Goal: Transaction & Acquisition: Obtain resource

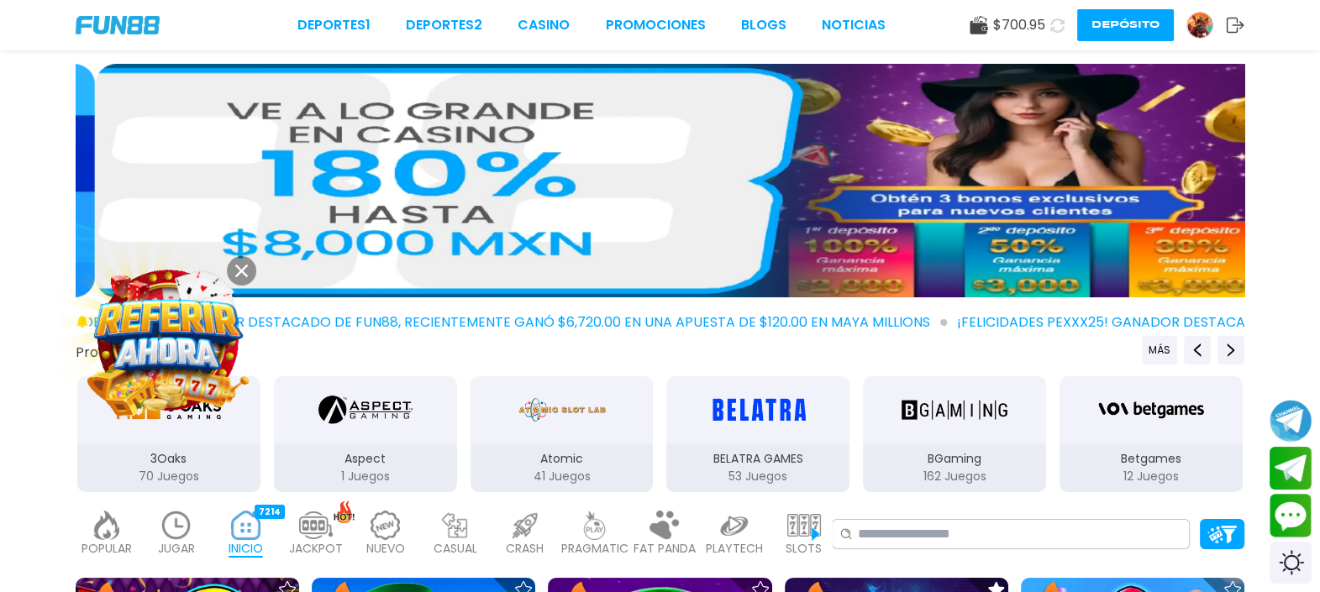
click at [250, 267] on button at bounding box center [241, 270] width 29 height 29
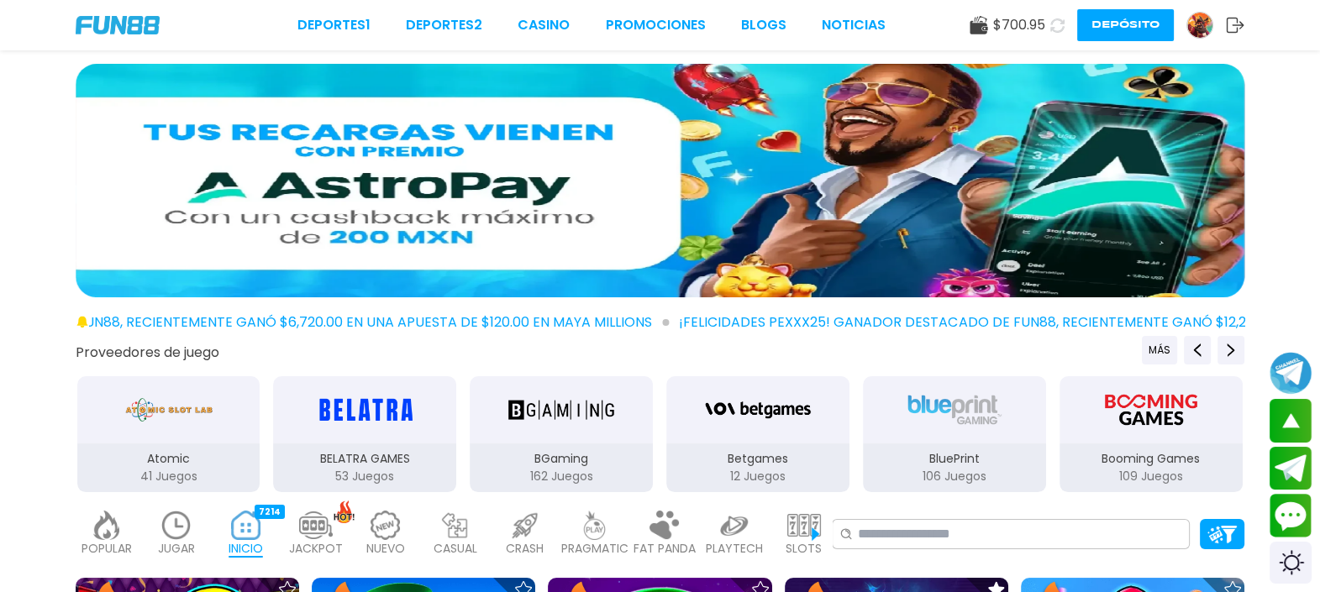
click at [183, 532] on img at bounding box center [177, 525] width 34 height 29
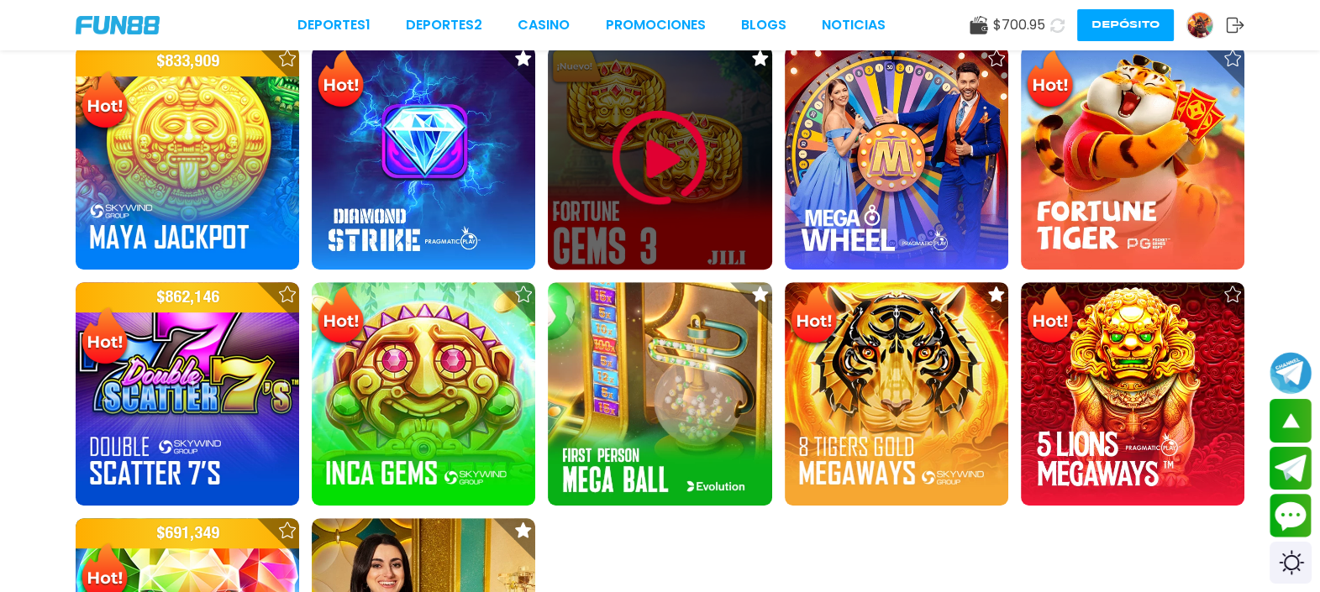
scroll to position [1261, 0]
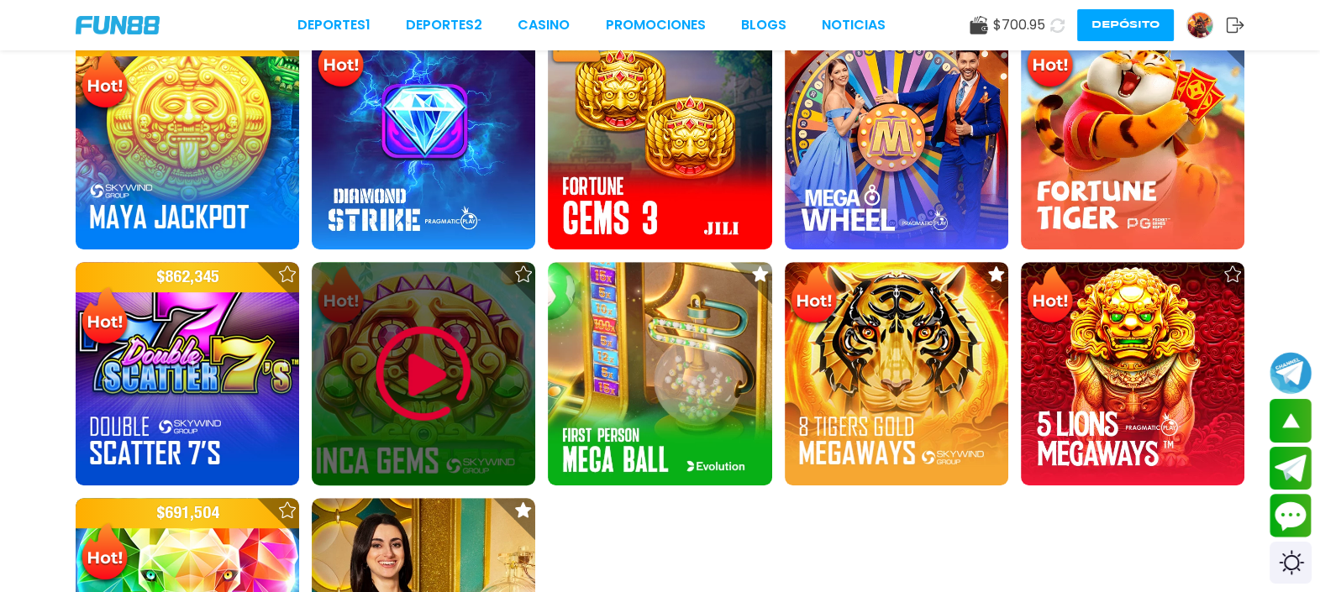
click at [403, 365] on img at bounding box center [423, 374] width 101 height 101
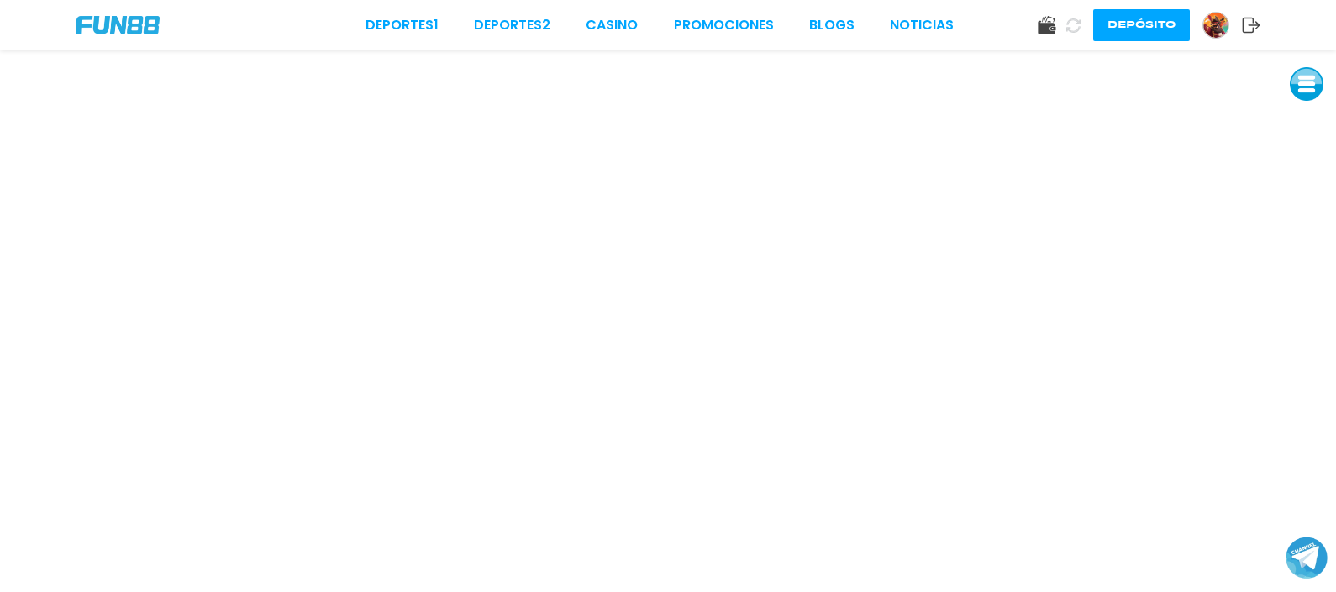
click at [1303, 87] on button at bounding box center [1307, 84] width 34 height 34
click at [1303, 87] on button at bounding box center [1309, 84] width 34 height 34
click at [1314, 100] on button at bounding box center [1307, 84] width 34 height 34
click at [1311, 206] on button at bounding box center [1307, 198] width 34 height 34
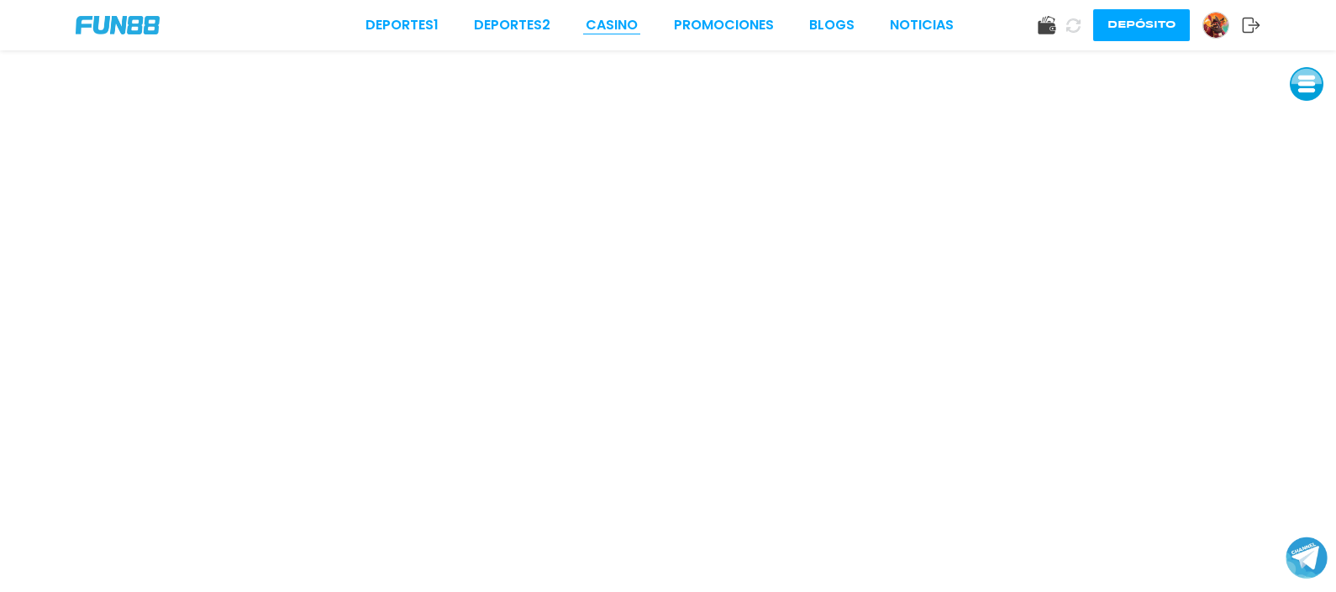
click at [621, 17] on link "CASINO" at bounding box center [612, 25] width 52 height 20
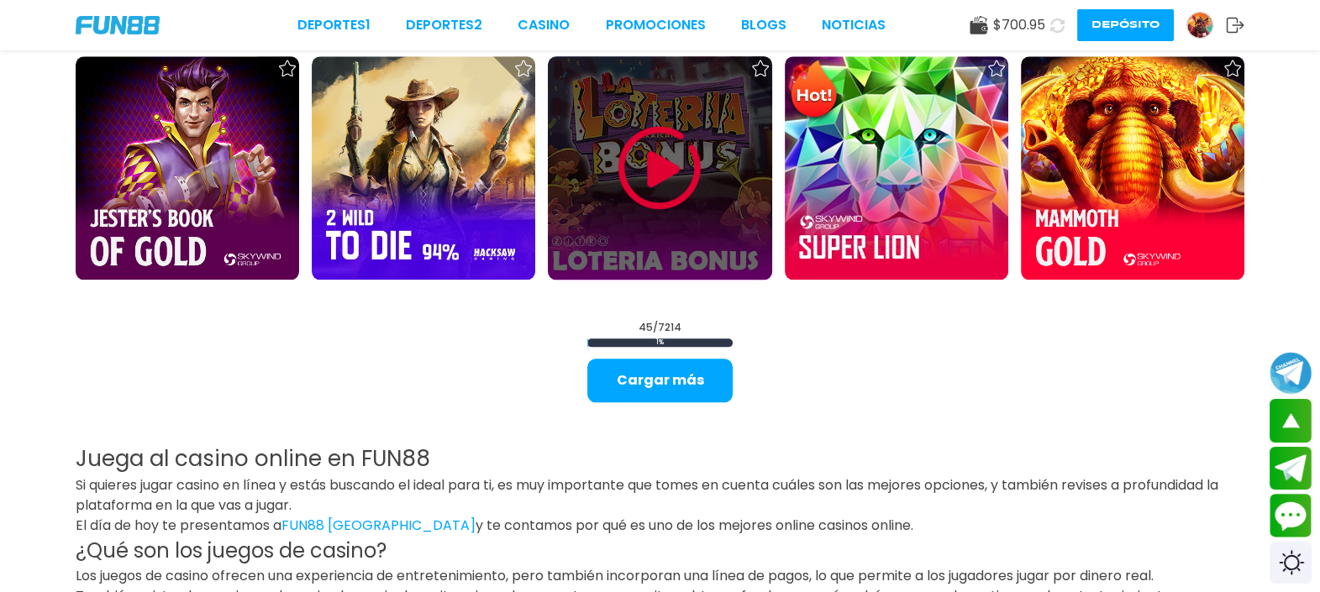
scroll to position [2416, 0]
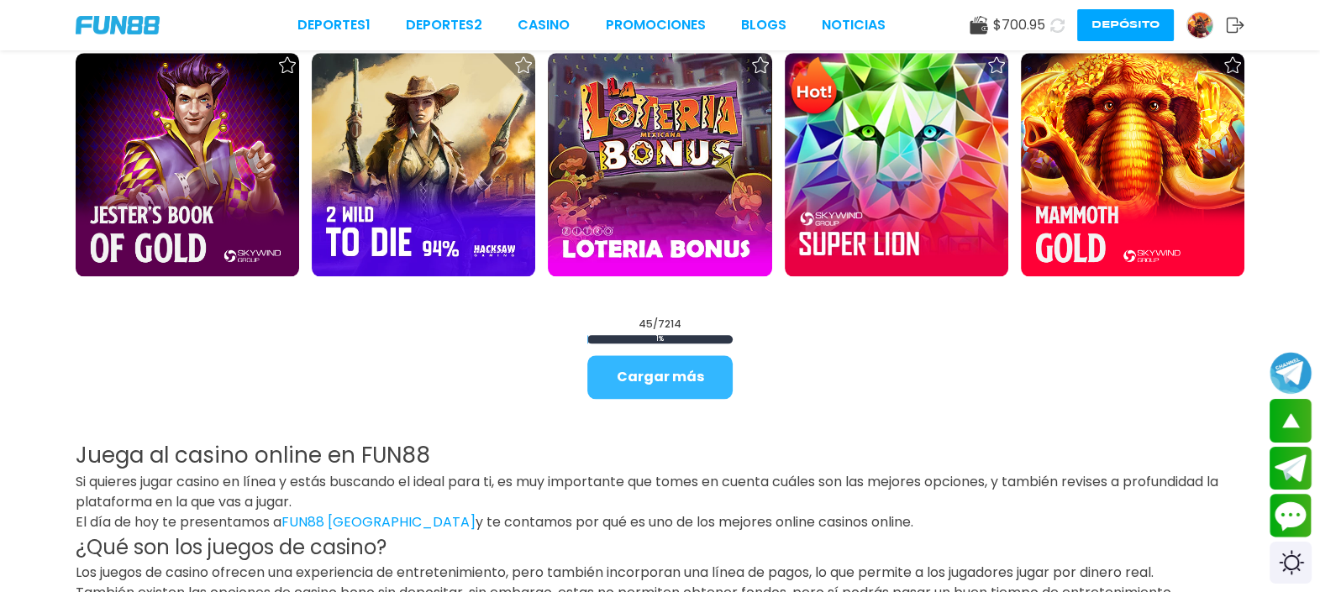
click at [662, 396] on button "Cargar más" at bounding box center [659, 377] width 145 height 44
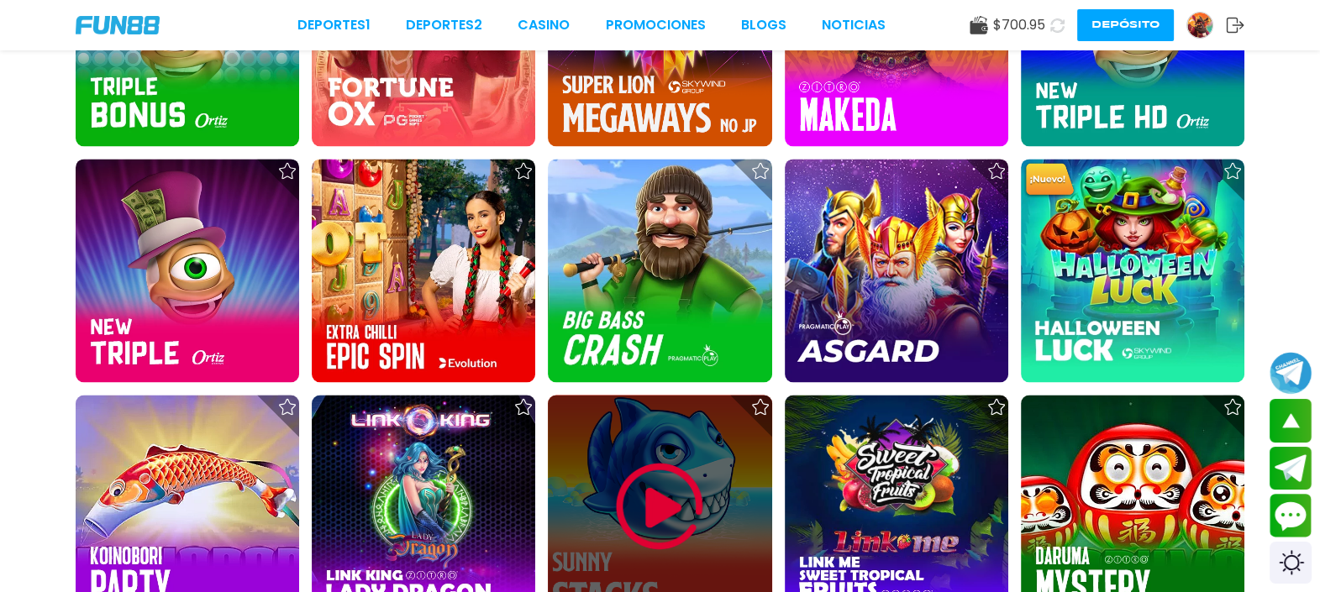
scroll to position [2836, 0]
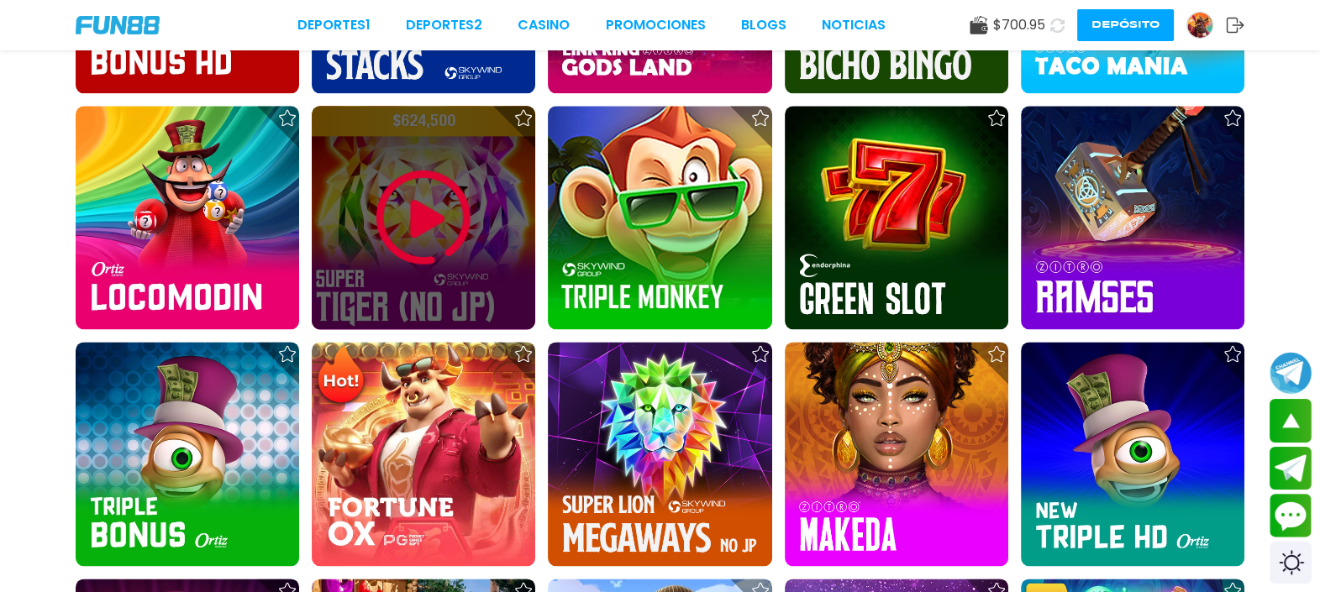
click at [408, 250] on img at bounding box center [423, 217] width 101 height 101
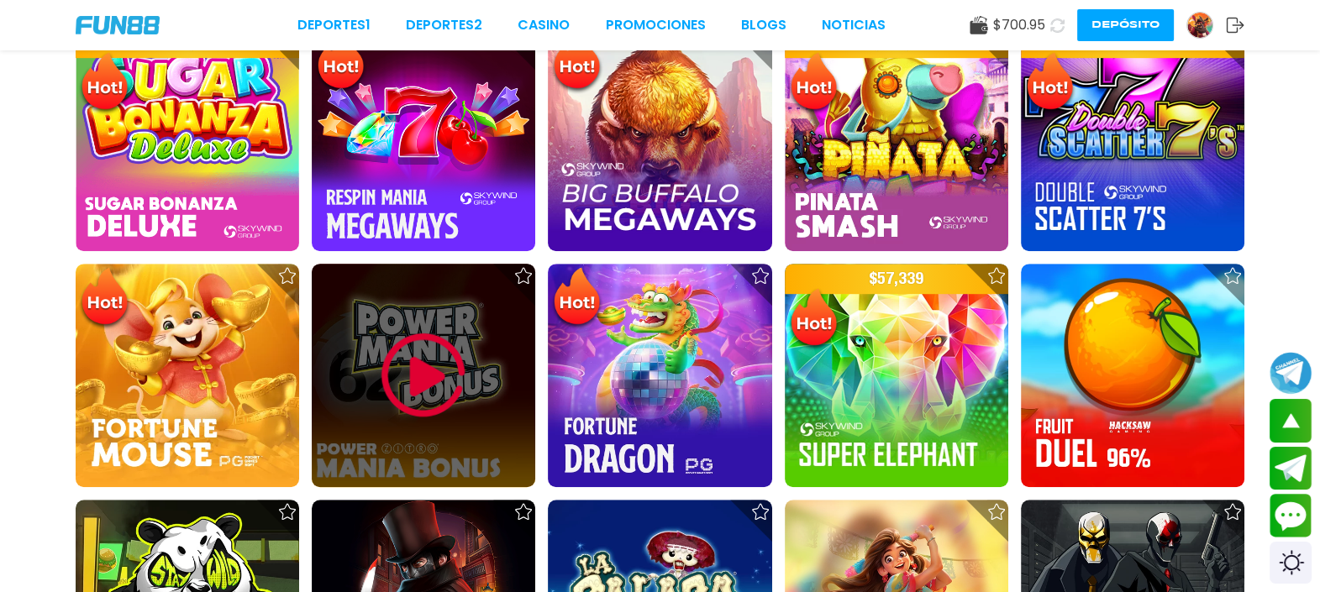
scroll to position [1261, 0]
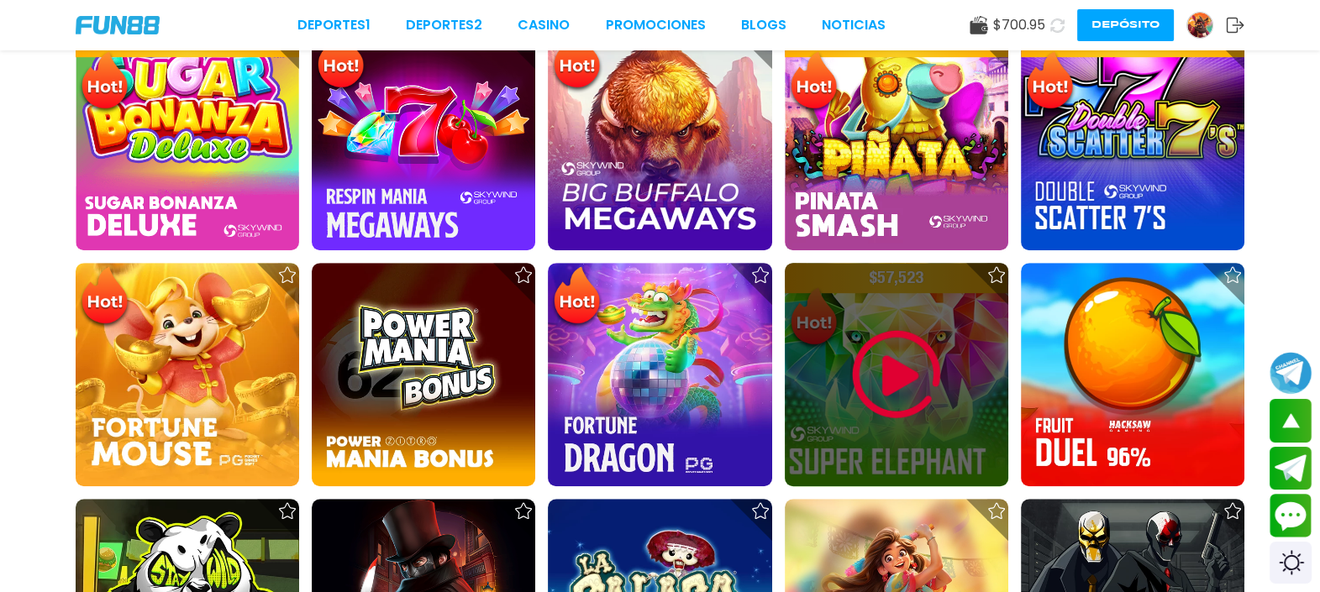
click at [831, 290] on div at bounding box center [897, 375] width 224 height 224
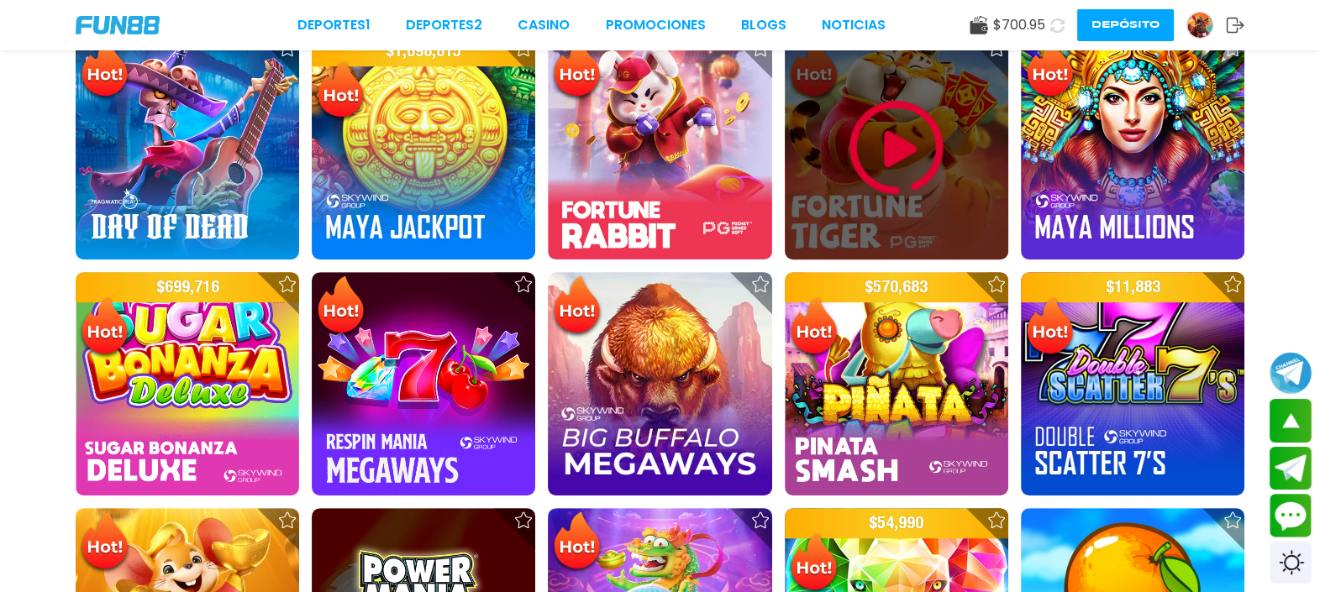
scroll to position [1365, 0]
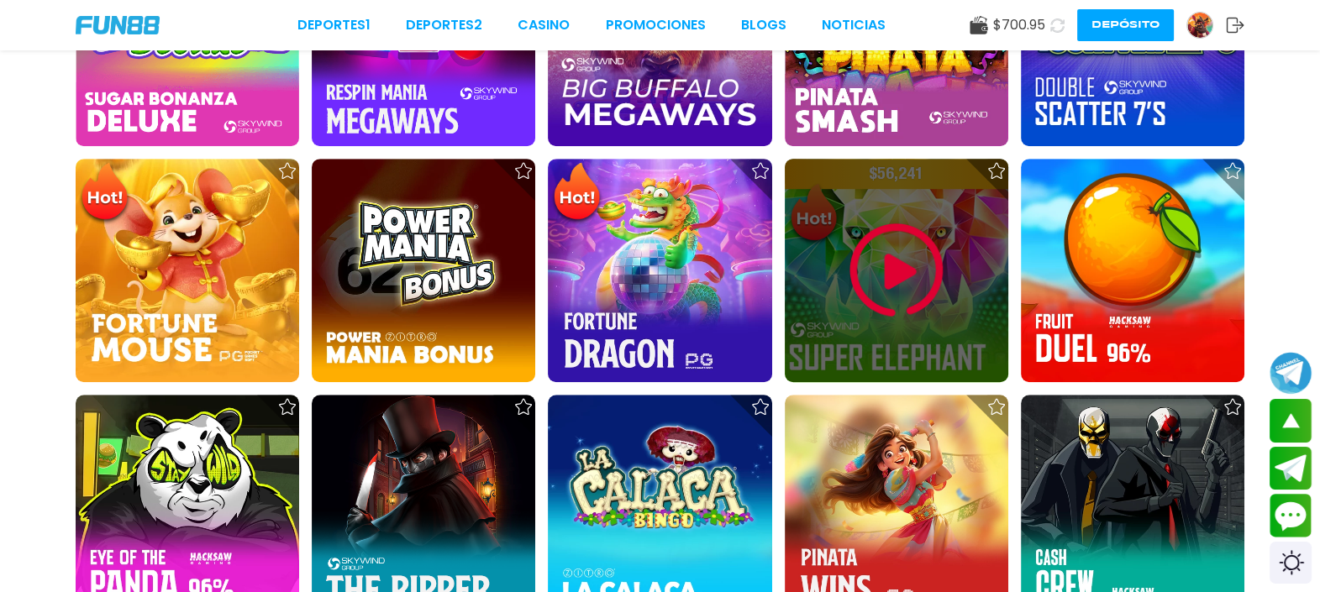
click at [887, 285] on img at bounding box center [896, 270] width 101 height 101
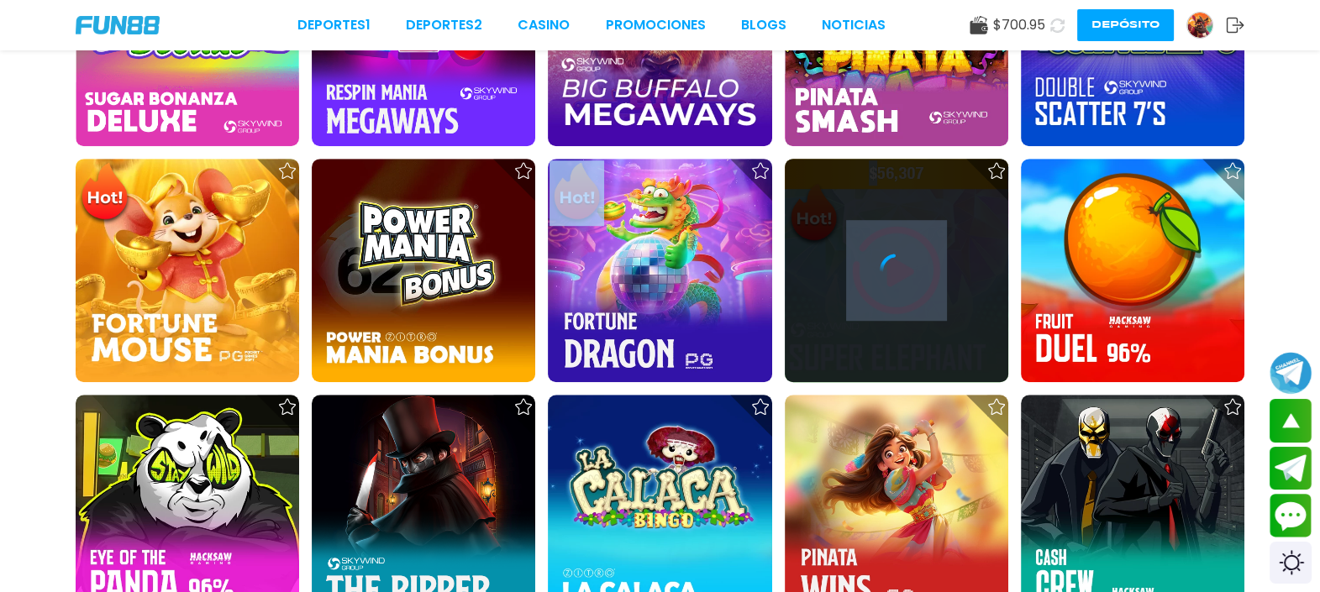
click at [886, 286] on icon at bounding box center [897, 271] width 34 height 34
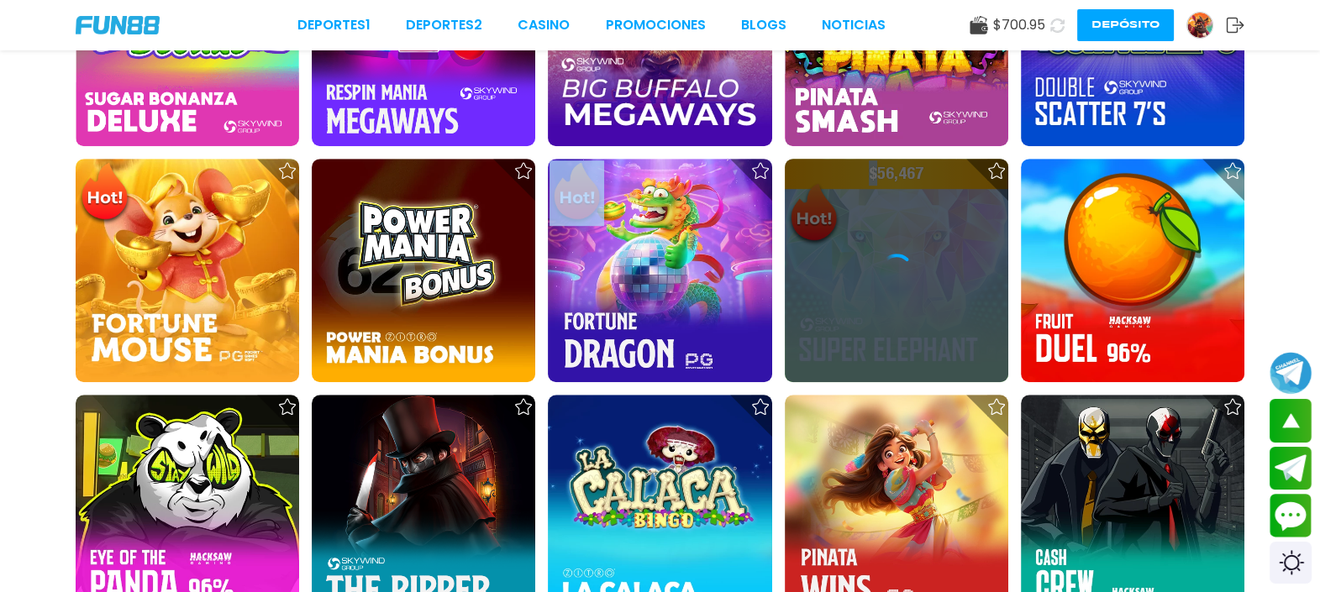
click at [887, 282] on icon at bounding box center [897, 271] width 34 height 34
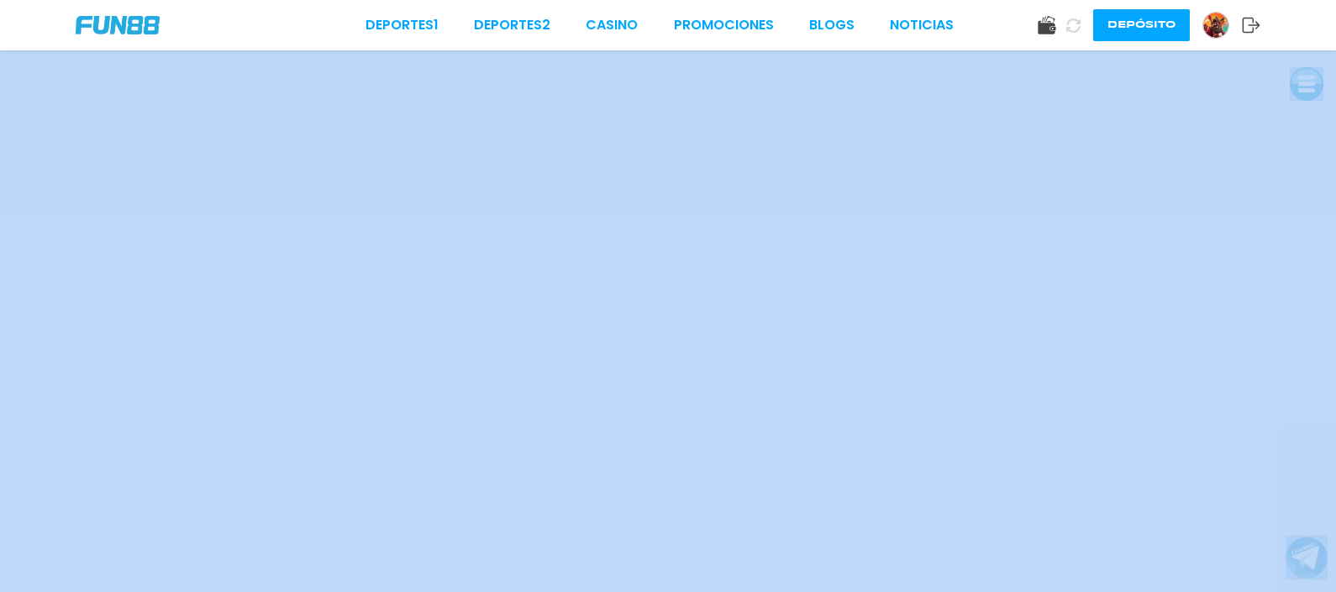
drag, startPoint x: 1335, startPoint y: 45, endPoint x: 1306, endPoint y: 71, distance: 38.7
click at [1306, 71] on div "Deportes 1 Deportes 2 CASINO Promociones BLOGS NOTICIAS Depósito" at bounding box center [668, 296] width 1336 height 592
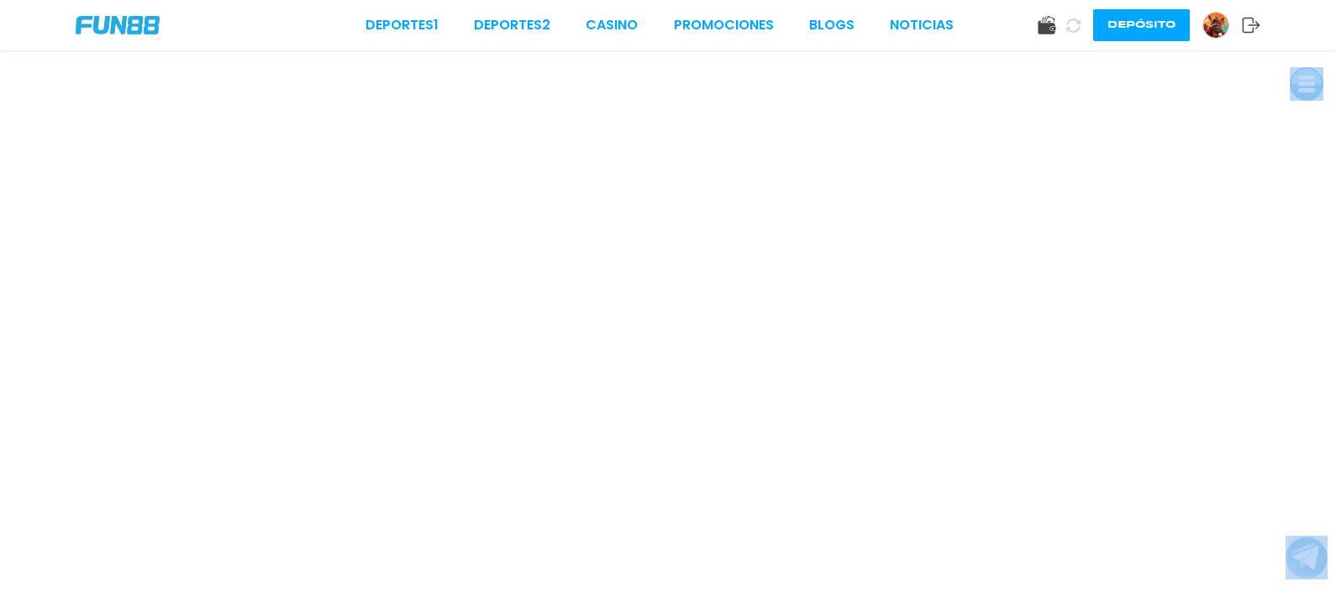
drag, startPoint x: 1311, startPoint y: 84, endPoint x: 1298, endPoint y: 85, distance: 13.5
click at [1304, 85] on button at bounding box center [1307, 84] width 34 height 34
click at [1298, 87] on button at bounding box center [1303, 86] width 34 height 34
click at [1298, 87] on button at bounding box center [1305, 88] width 34 height 34
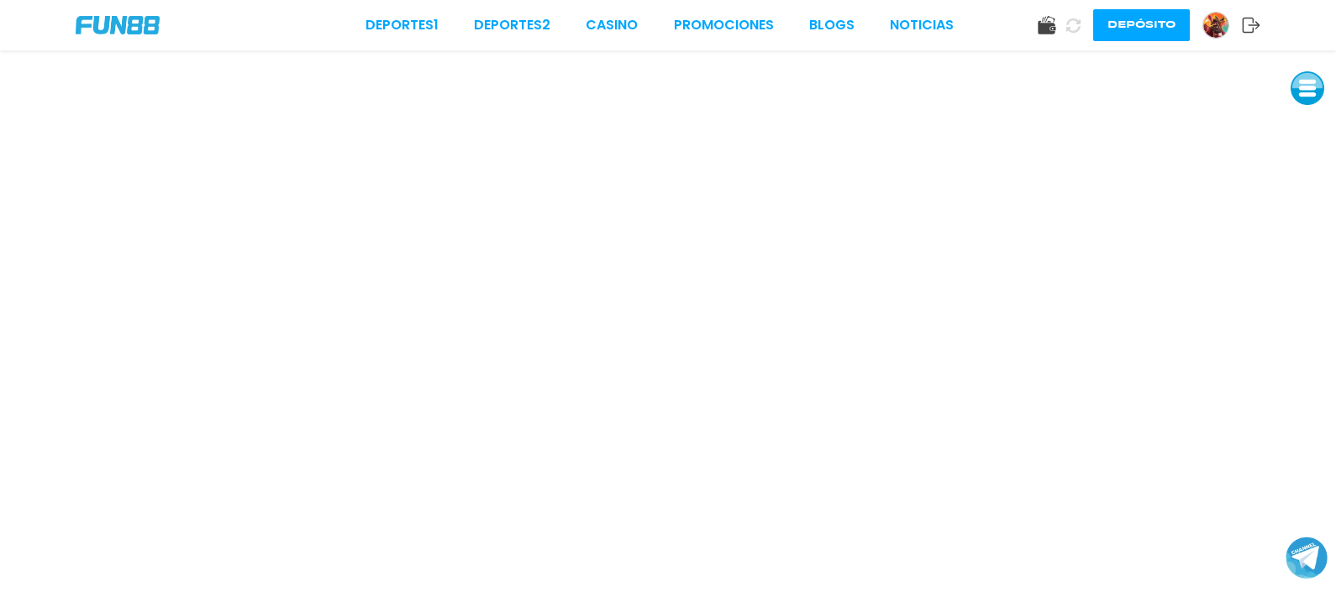
click at [1295, 87] on button at bounding box center [1308, 88] width 34 height 34
click at [1295, 88] on button at bounding box center [1305, 88] width 34 height 34
click at [1303, 100] on button at bounding box center [1306, 88] width 34 height 34
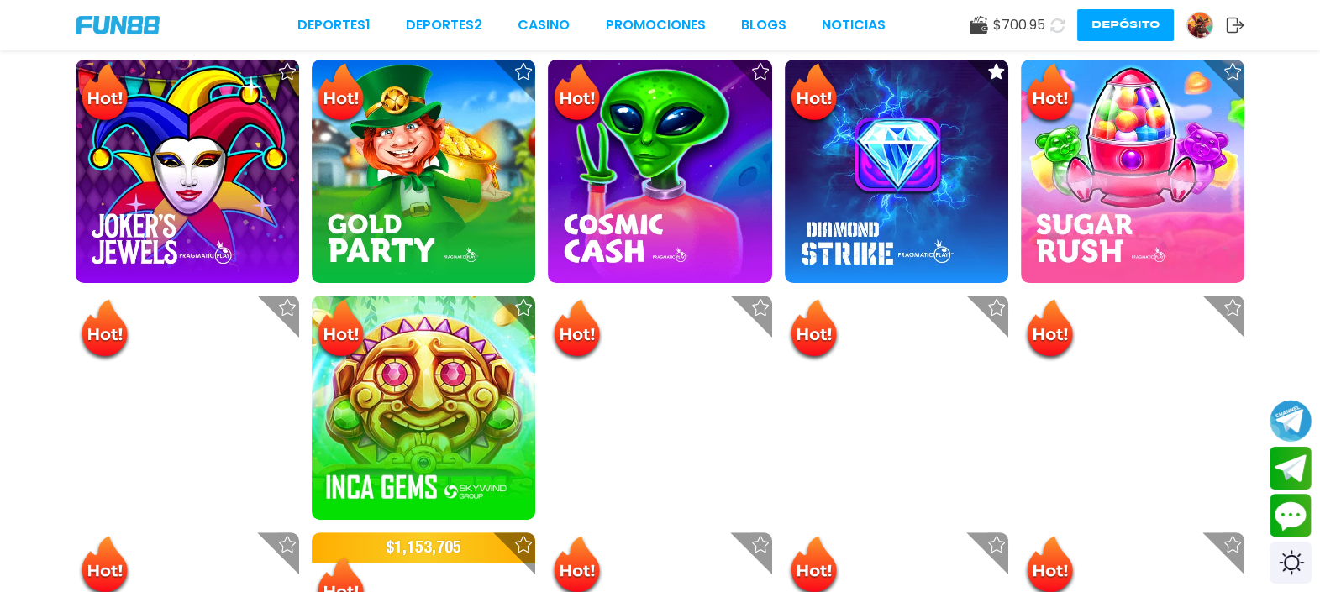
scroll to position [525, 0]
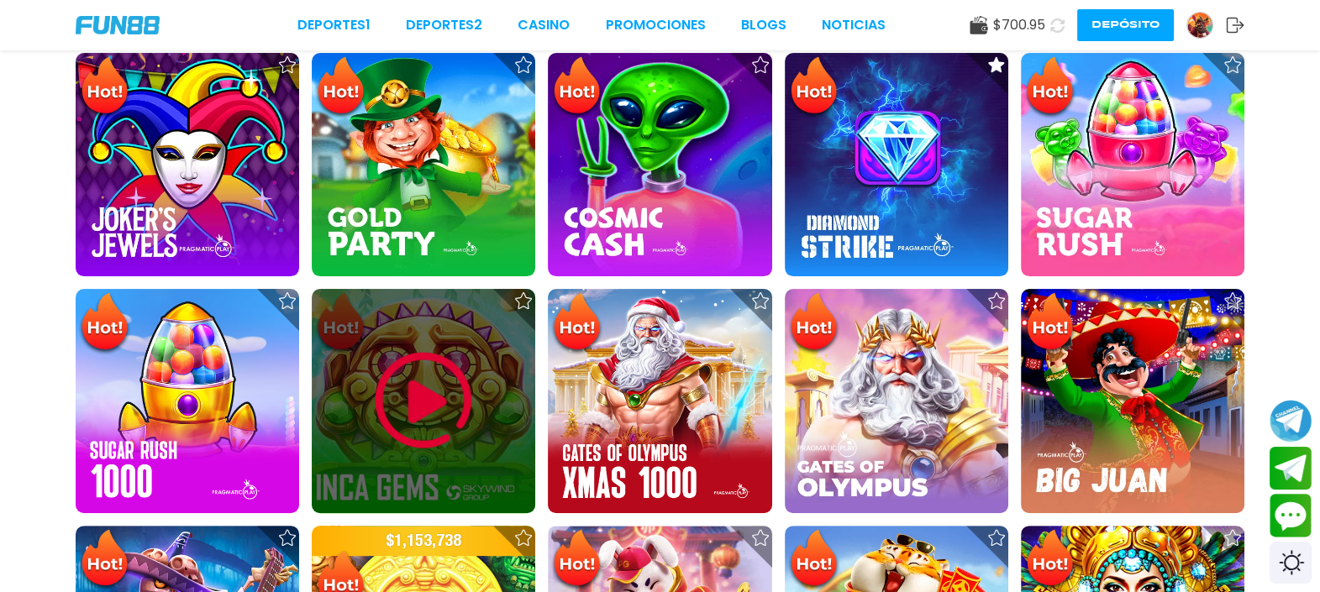
click at [448, 408] on img at bounding box center [423, 400] width 101 height 101
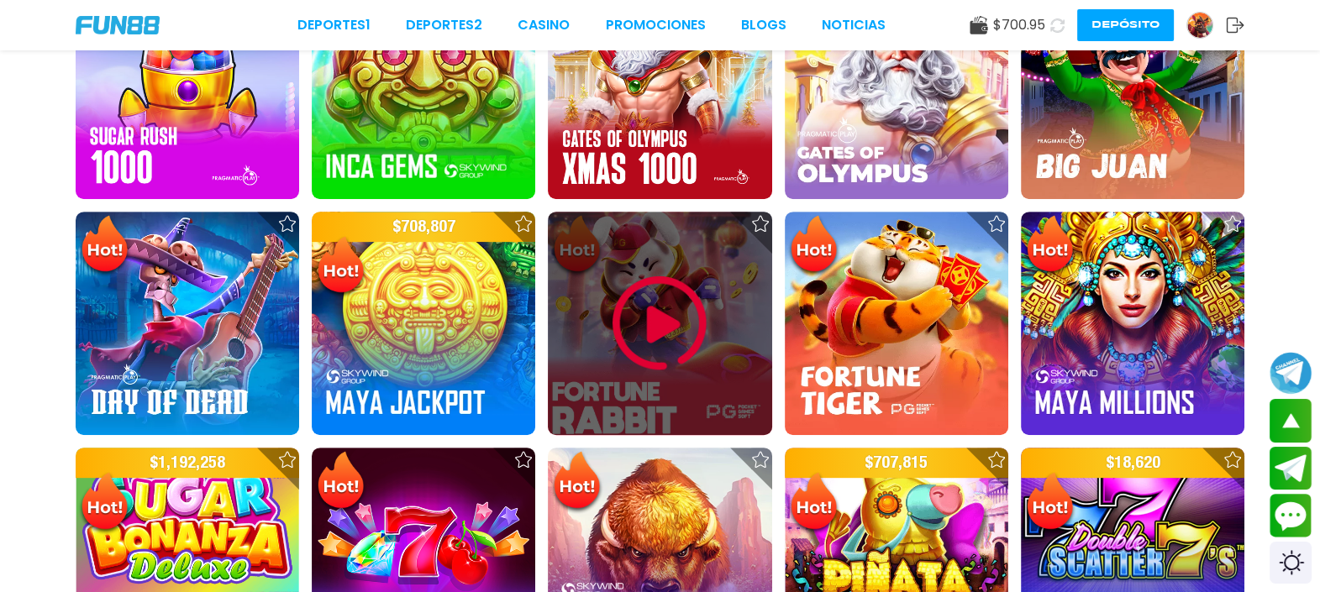
scroll to position [945, 0]
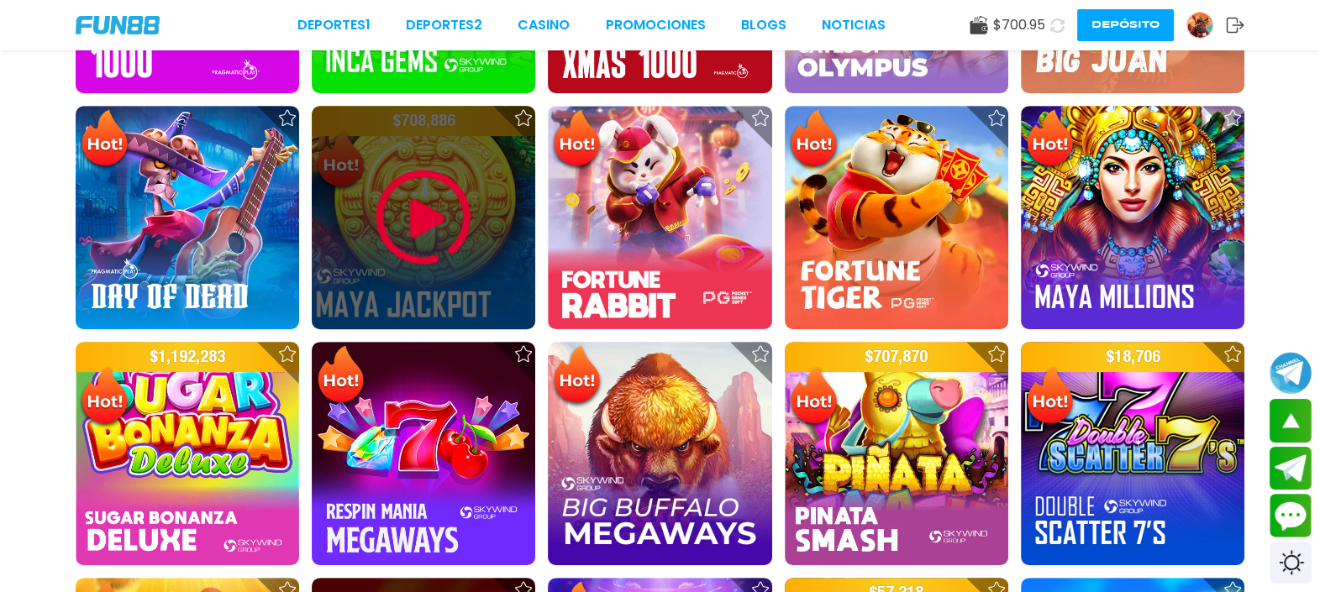
click at [471, 223] on img at bounding box center [423, 217] width 101 height 101
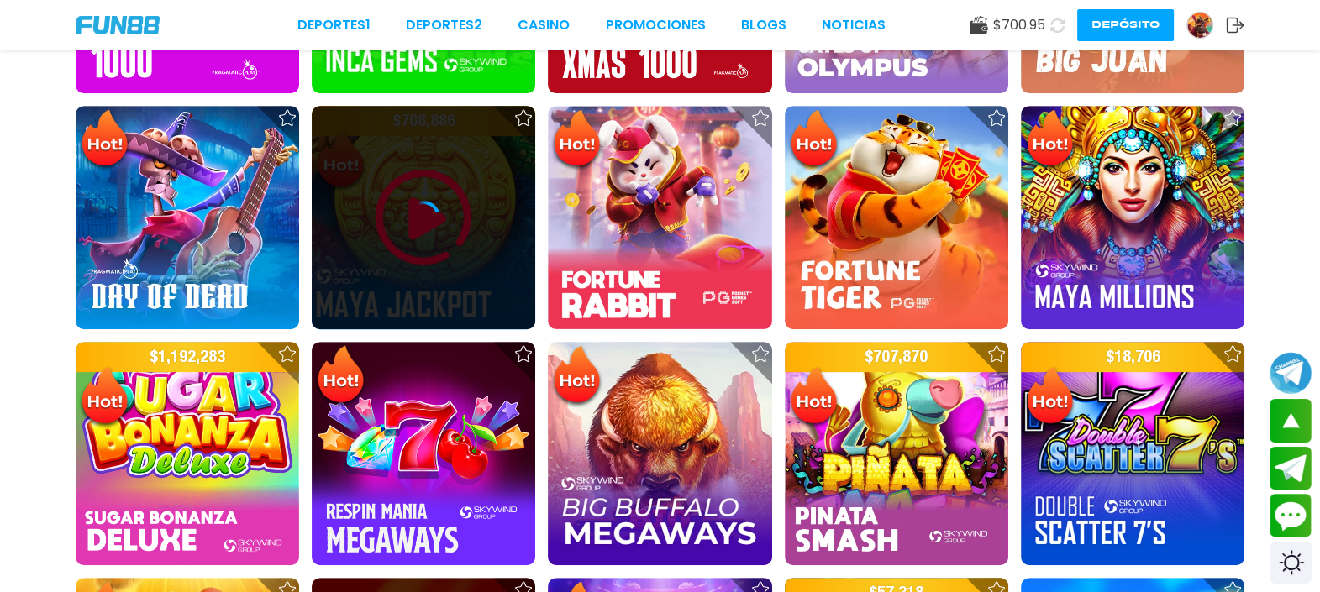
click at [471, 223] on div at bounding box center [424, 218] width 224 height 34
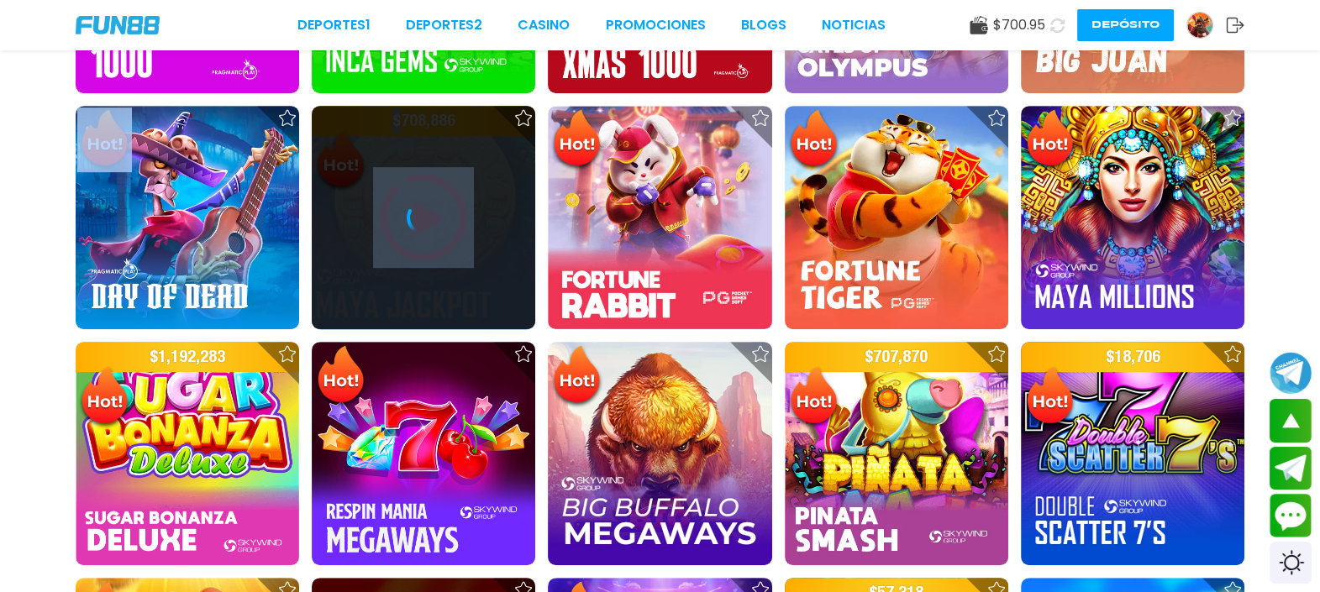
click at [471, 223] on div at bounding box center [424, 218] width 224 height 34
click at [471, 221] on div at bounding box center [424, 218] width 224 height 34
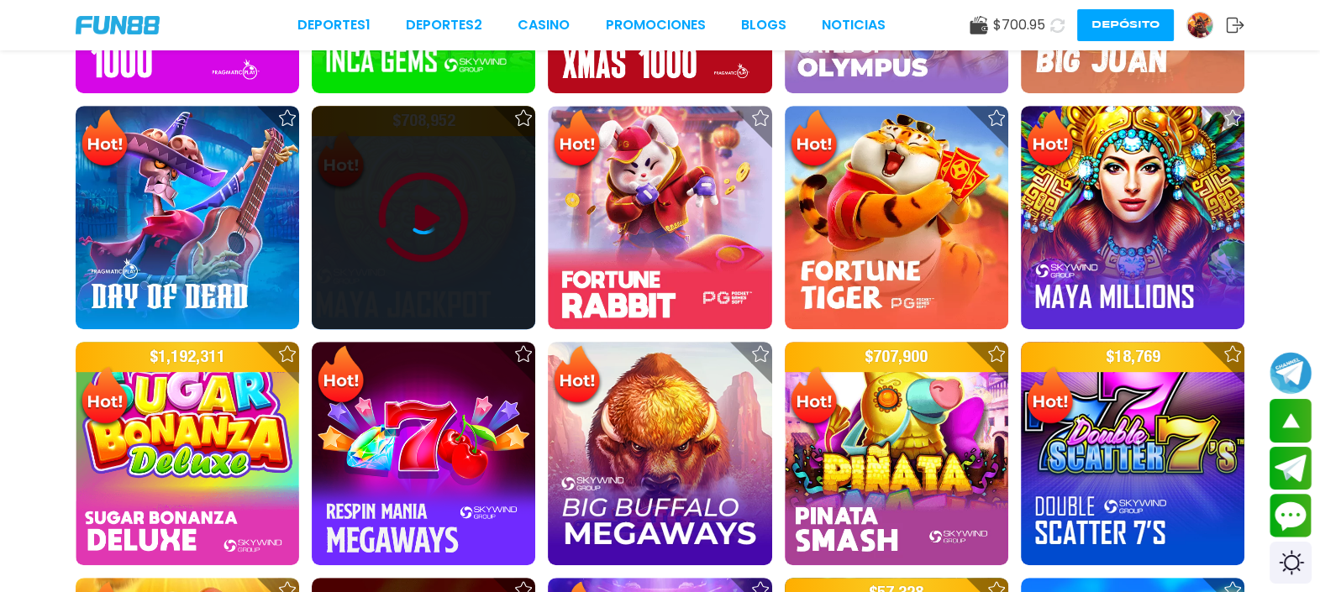
click at [471, 220] on div at bounding box center [424, 218] width 224 height 34
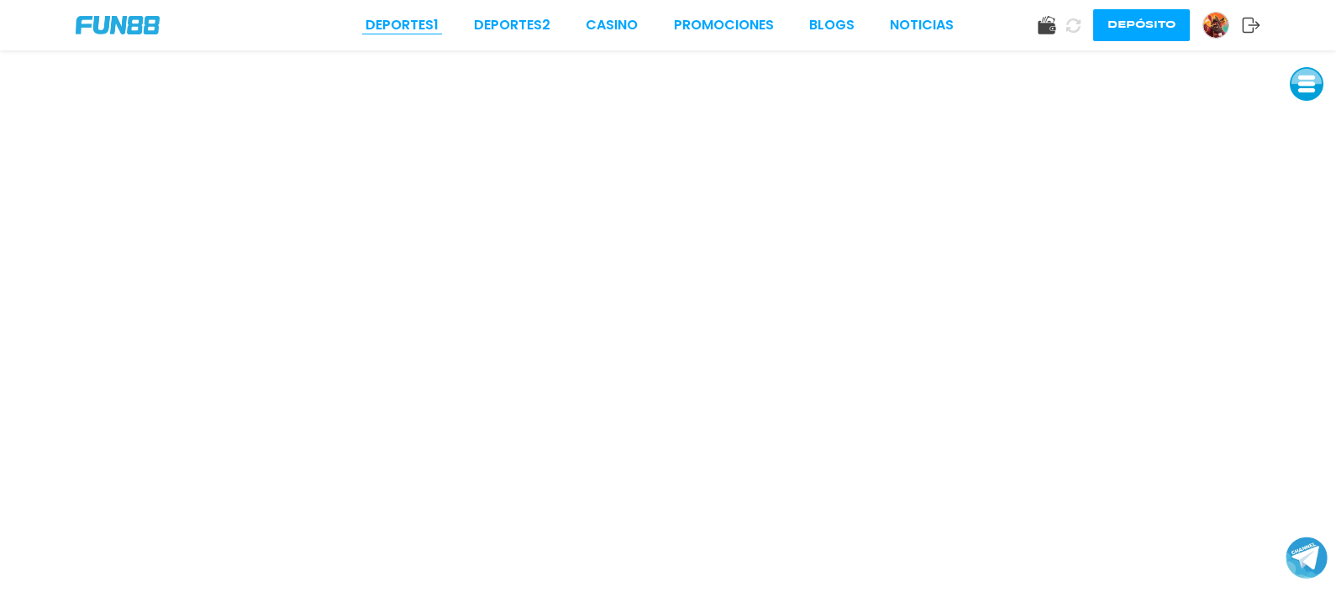
click at [427, 28] on link "Deportes 1" at bounding box center [402, 25] width 73 height 20
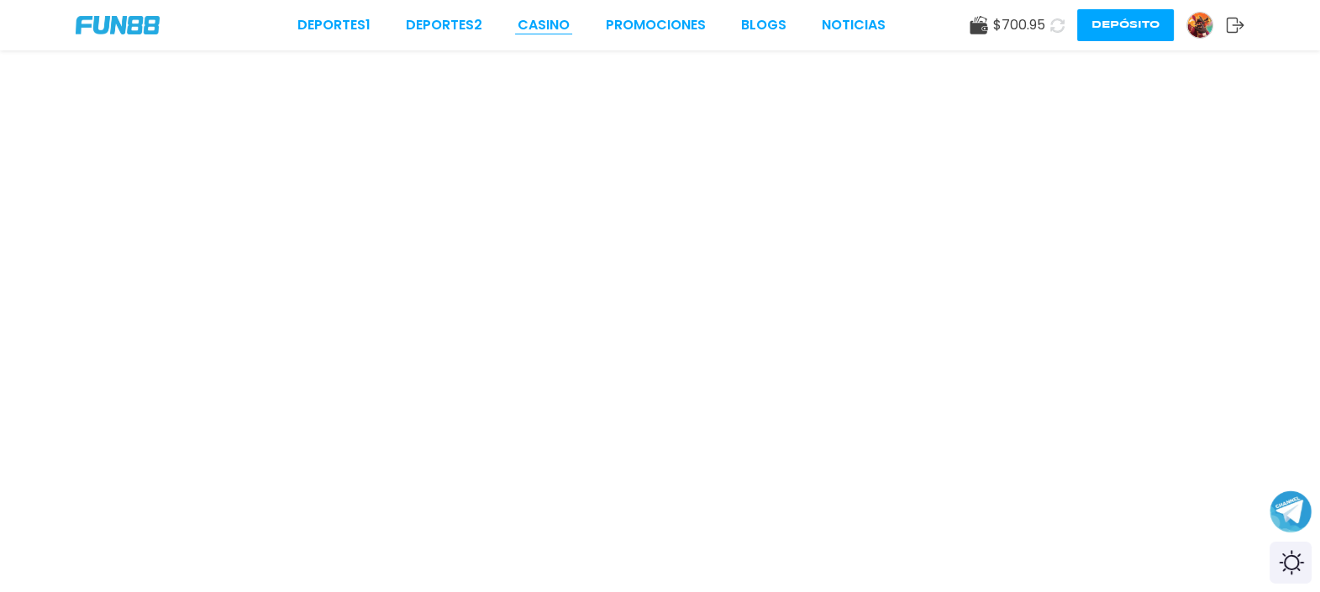
click at [560, 30] on link "CASINO" at bounding box center [544, 25] width 52 height 20
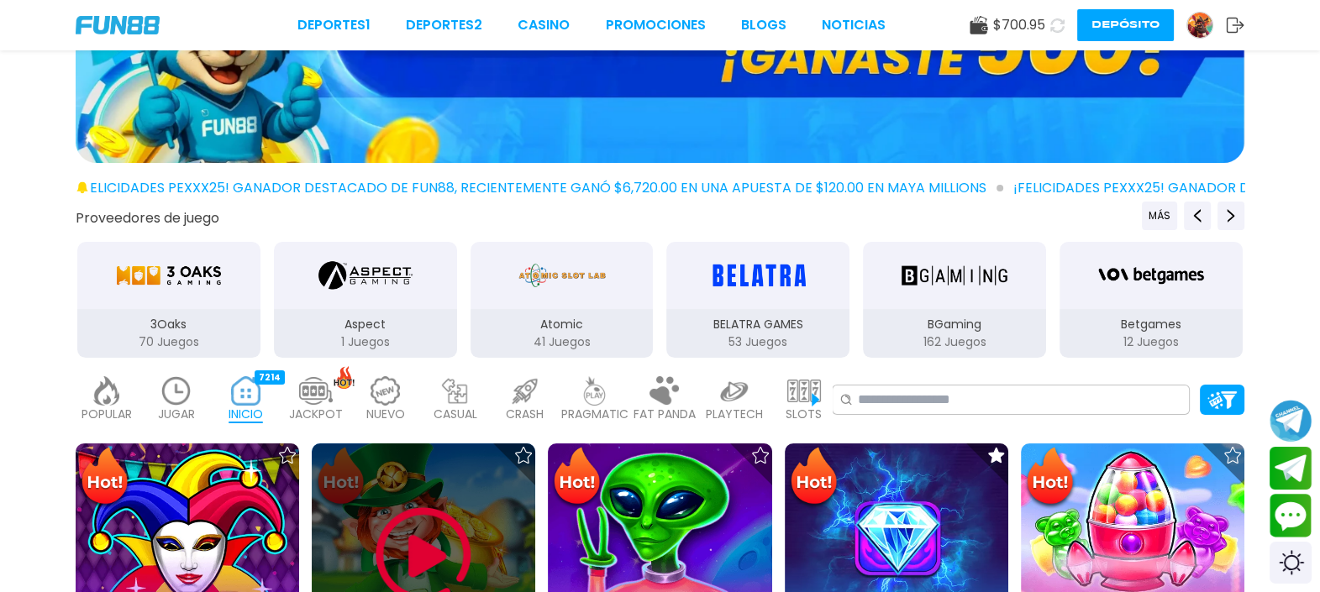
scroll to position [419, 0]
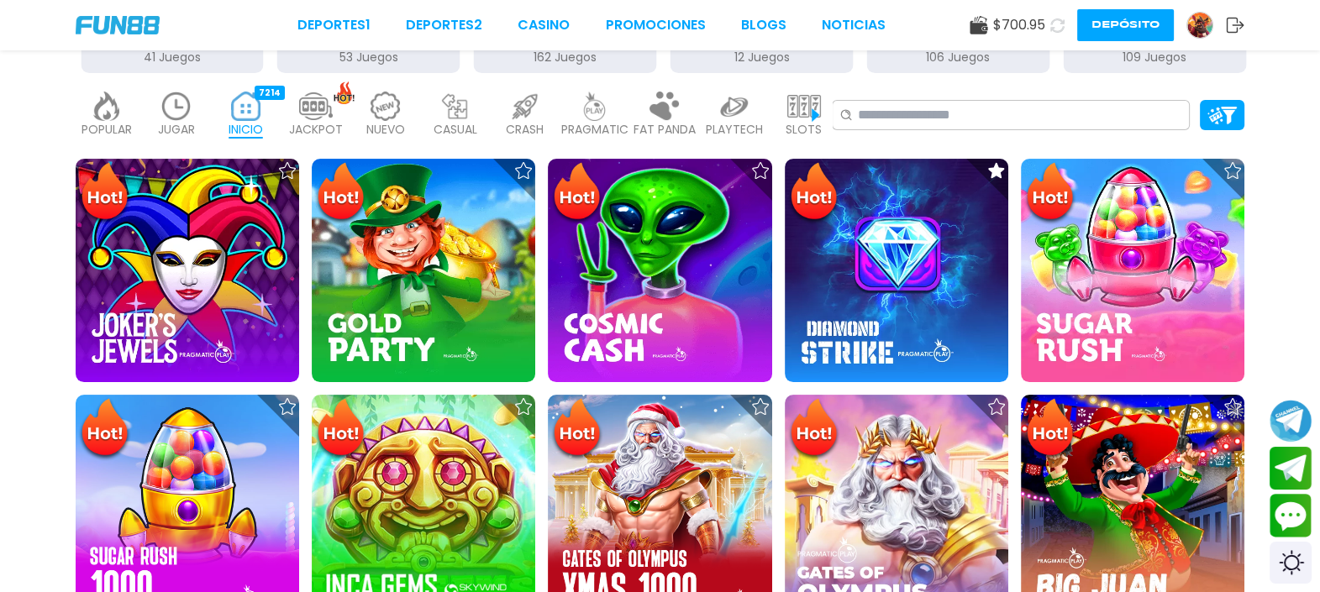
click at [176, 118] on img at bounding box center [177, 106] width 34 height 29
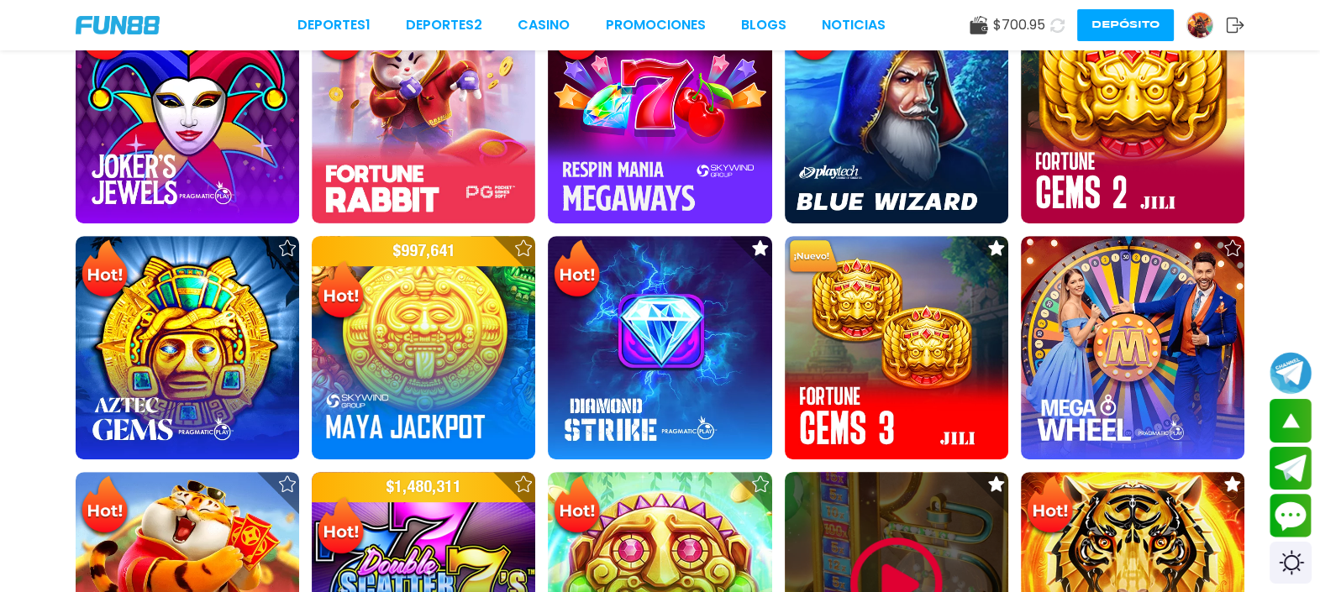
scroll to position [1156, 0]
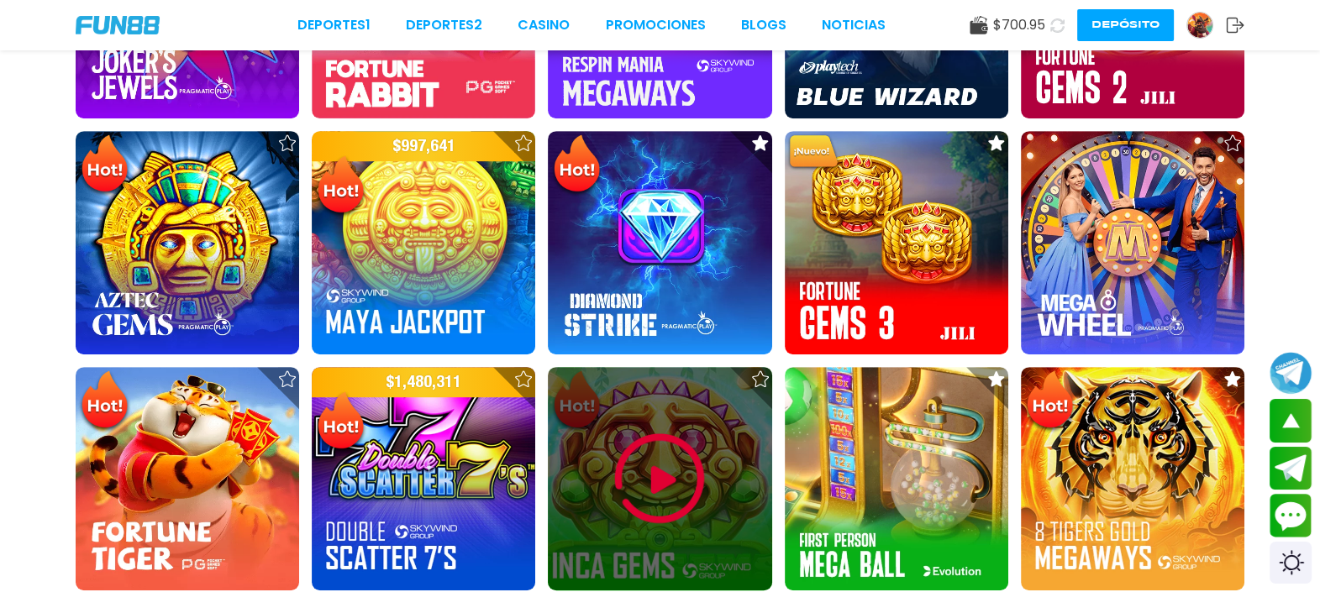
click at [701, 458] on img at bounding box center [659, 479] width 101 height 101
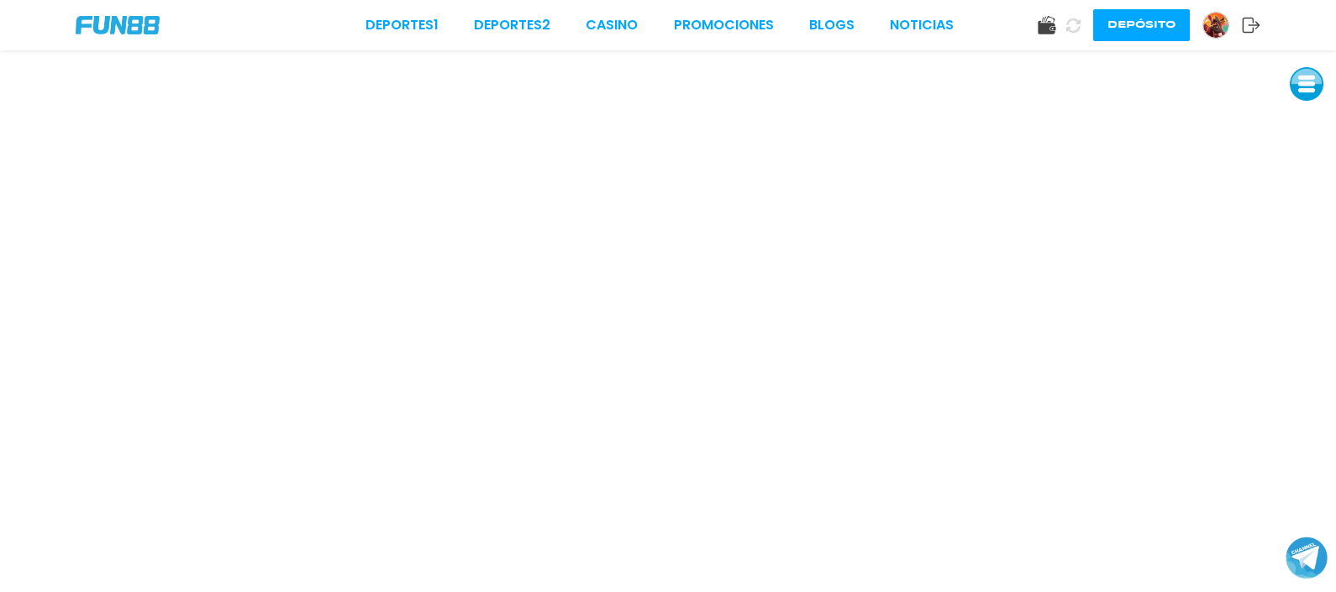
click at [1146, 20] on button "Depósito" at bounding box center [1141, 25] width 97 height 32
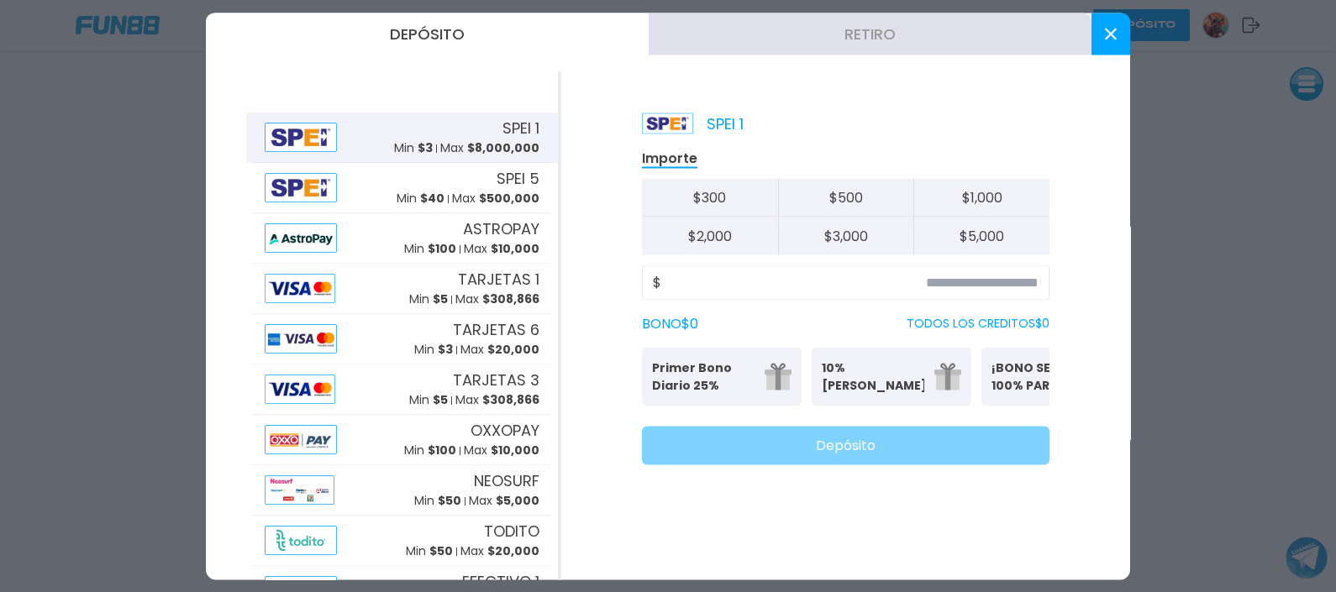
click at [853, 38] on button "Retiro" at bounding box center [870, 34] width 443 height 42
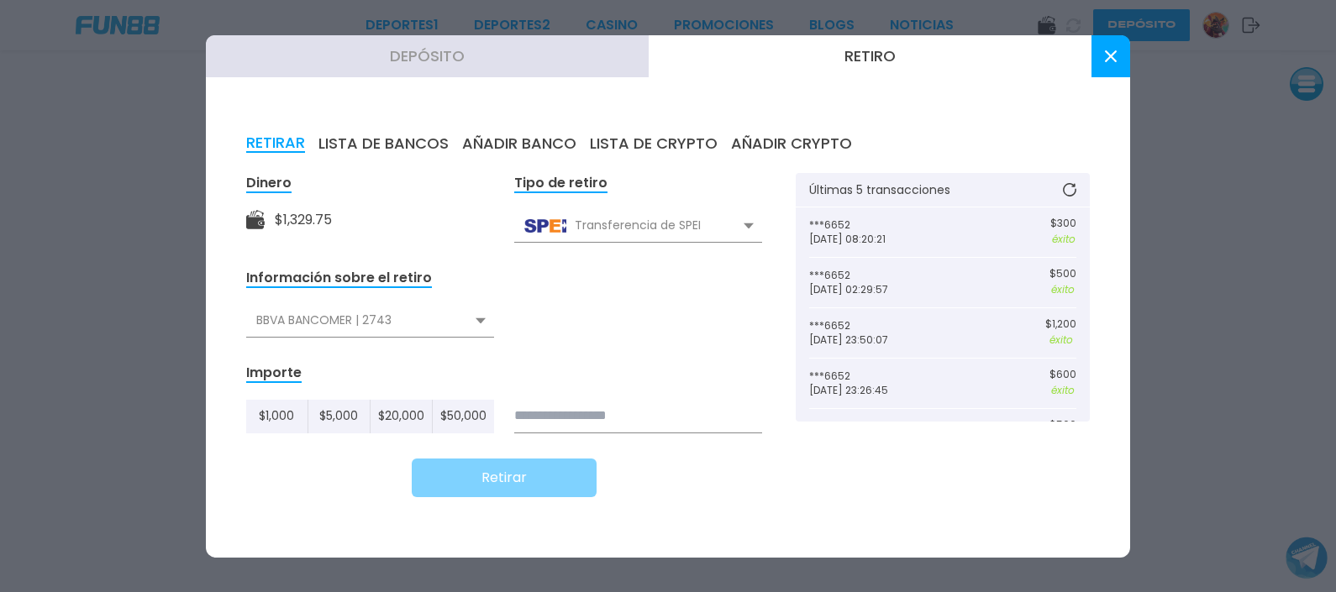
click at [492, 320] on div "BBVA BANCOMER | 2743" at bounding box center [370, 321] width 248 height 32
click at [420, 386] on div "NU [GEOGRAPHIC_DATA] | 6652" at bounding box center [370, 390] width 248 height 32
click at [561, 415] on input at bounding box center [638, 417] width 248 height 34
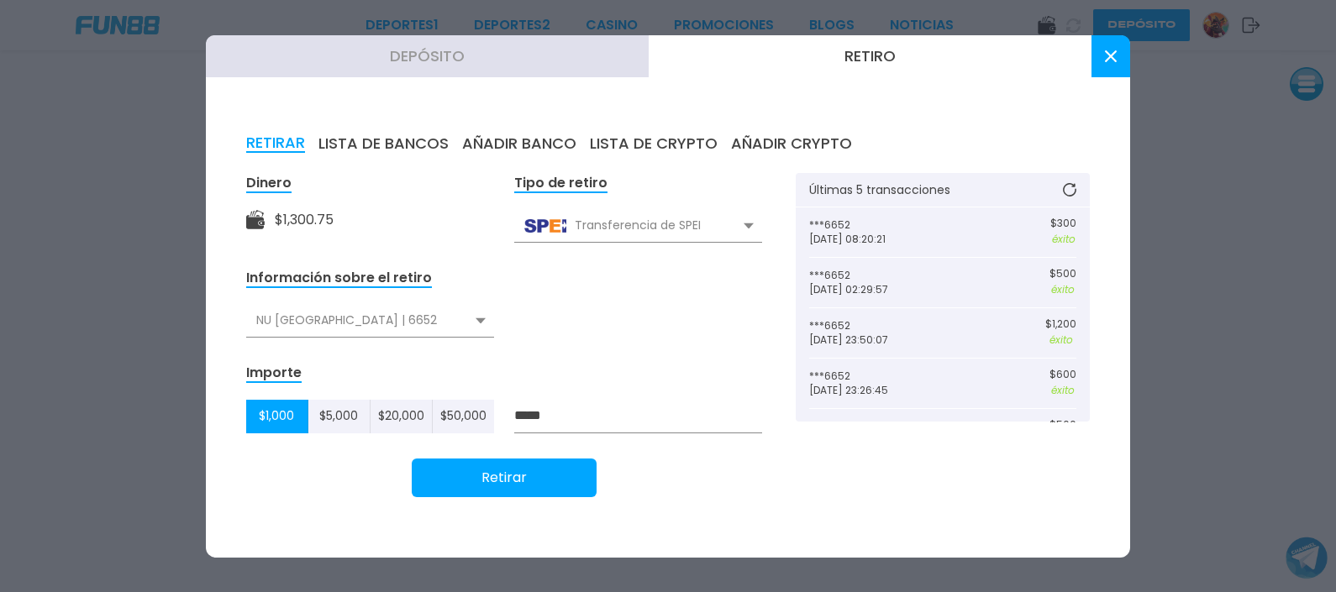
type input "*****"
click at [522, 477] on button "Retirar" at bounding box center [504, 478] width 185 height 39
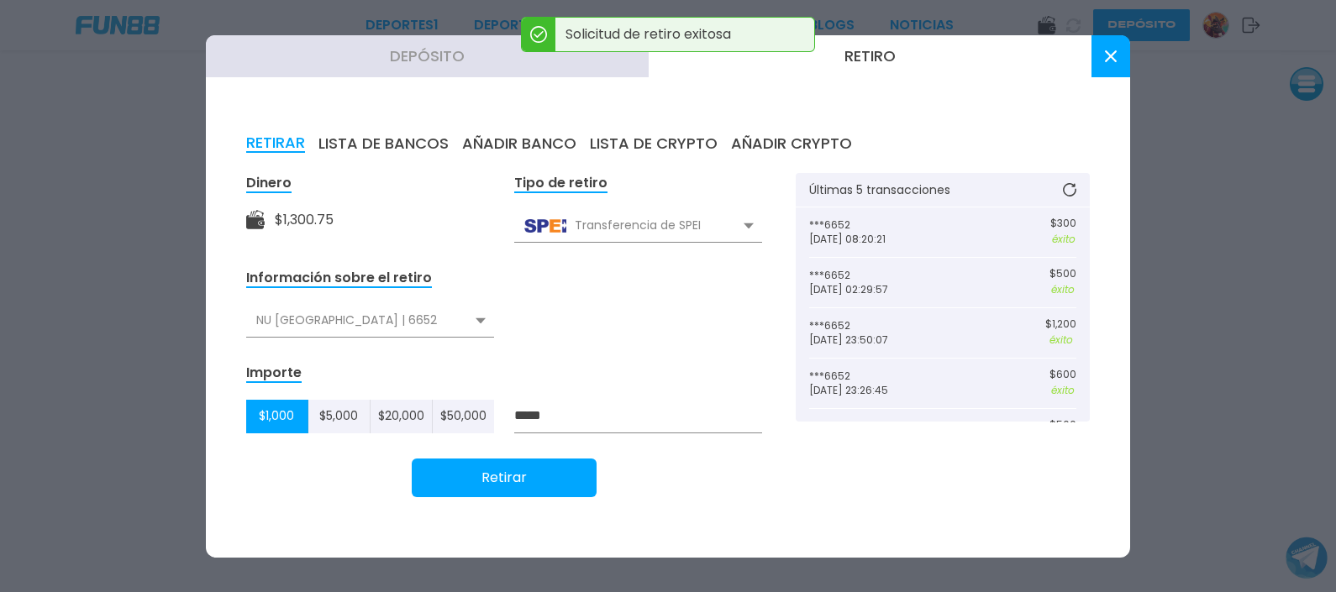
click at [1097, 62] on button at bounding box center [1111, 56] width 39 height 42
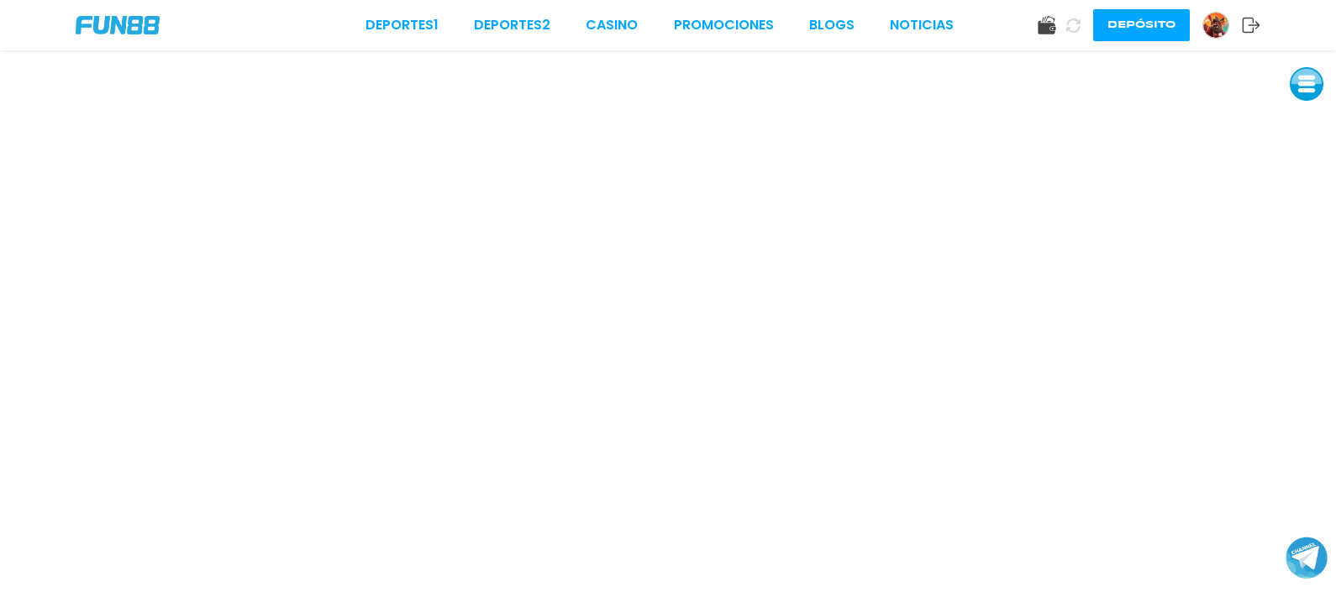
click at [1072, 18] on icon at bounding box center [1073, 25] width 14 height 14
click at [1045, 30] on use at bounding box center [1047, 25] width 18 height 18
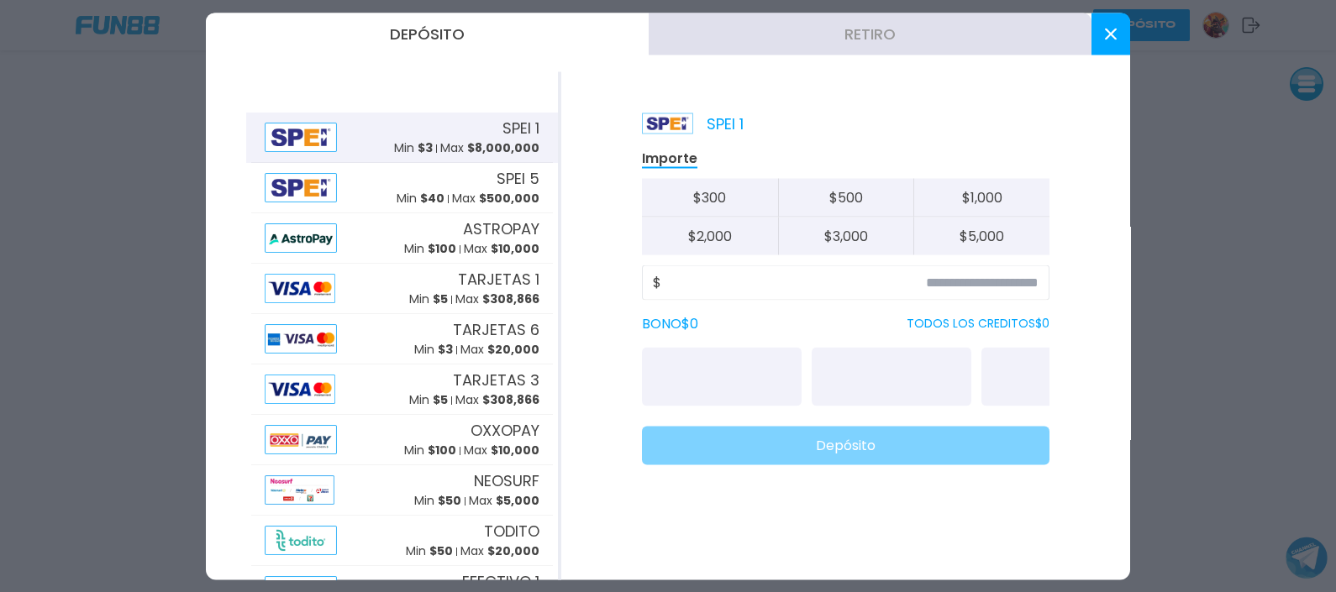
click at [97, 124] on div at bounding box center [668, 296] width 1336 height 592
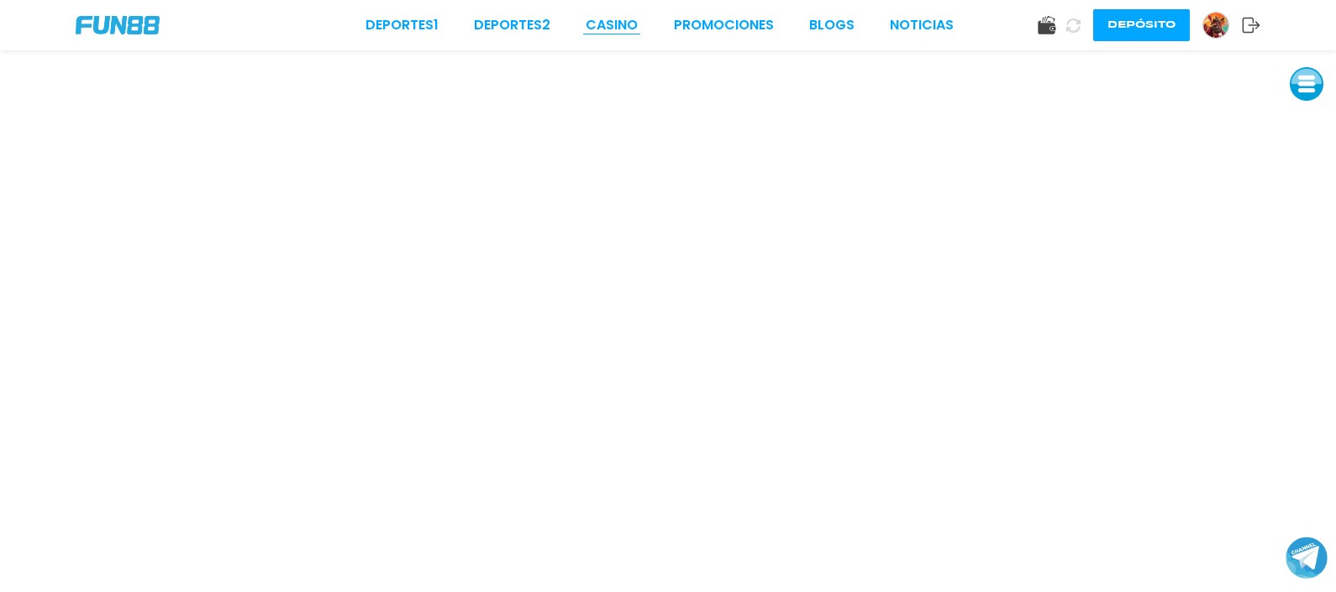
click at [605, 17] on link "CASINO" at bounding box center [612, 25] width 52 height 20
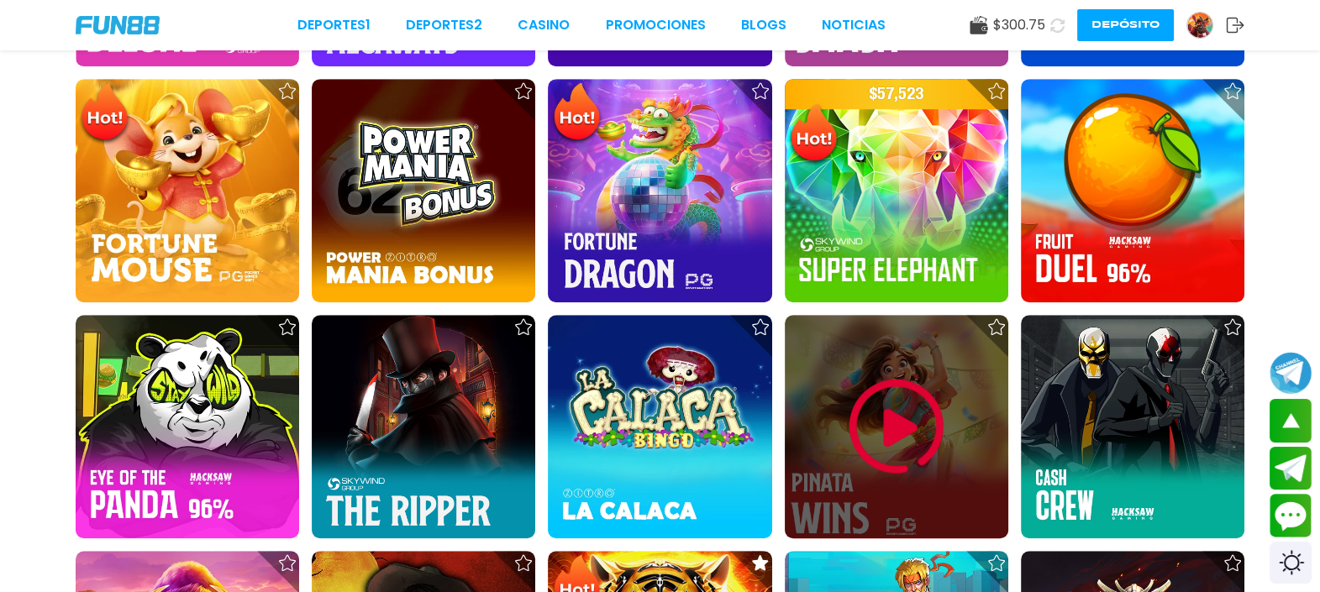
scroll to position [1470, 0]
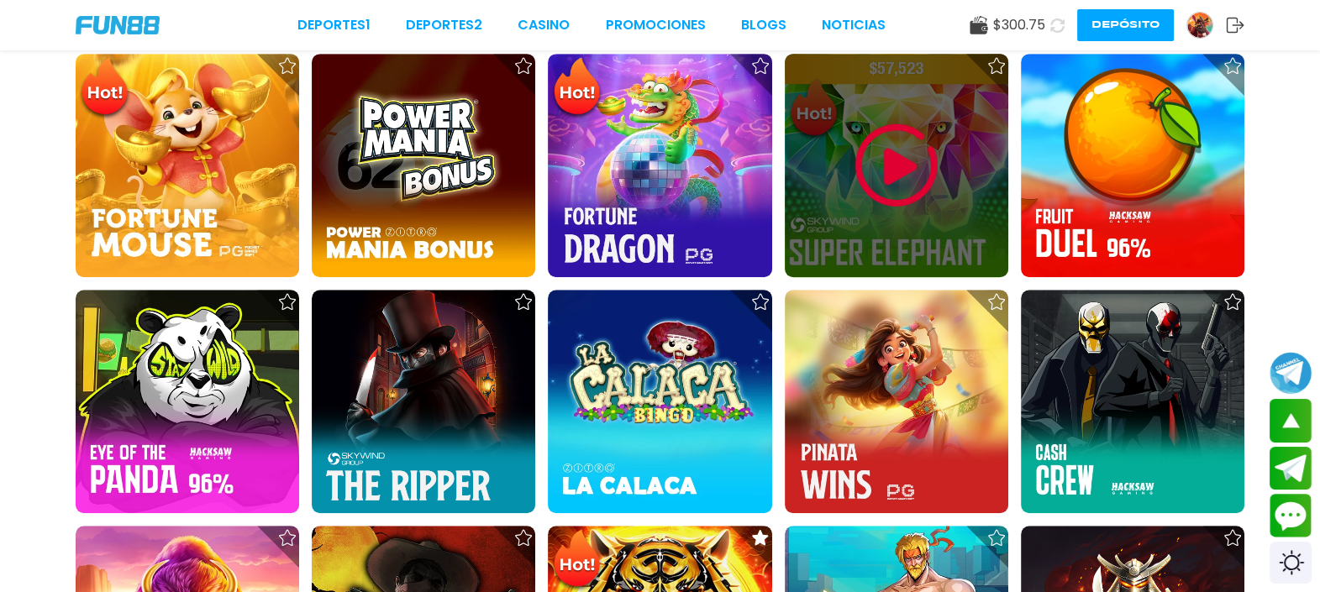
click at [891, 153] on img at bounding box center [896, 165] width 101 height 101
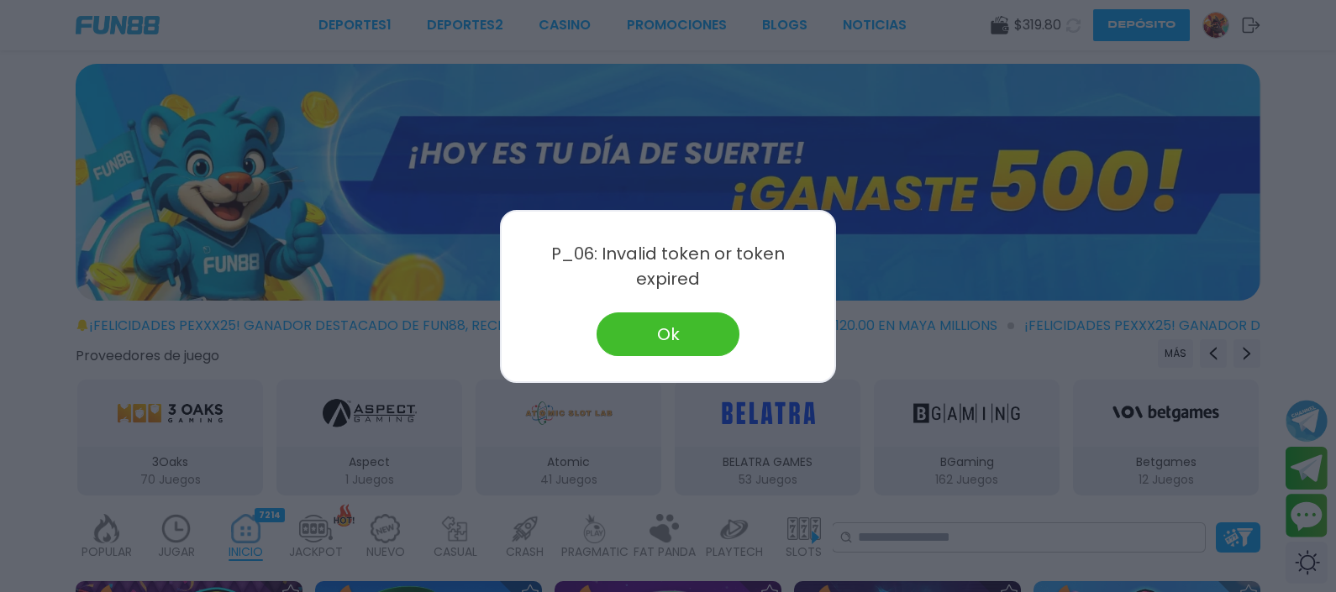
click at [703, 329] on button "Ok" at bounding box center [668, 335] width 143 height 44
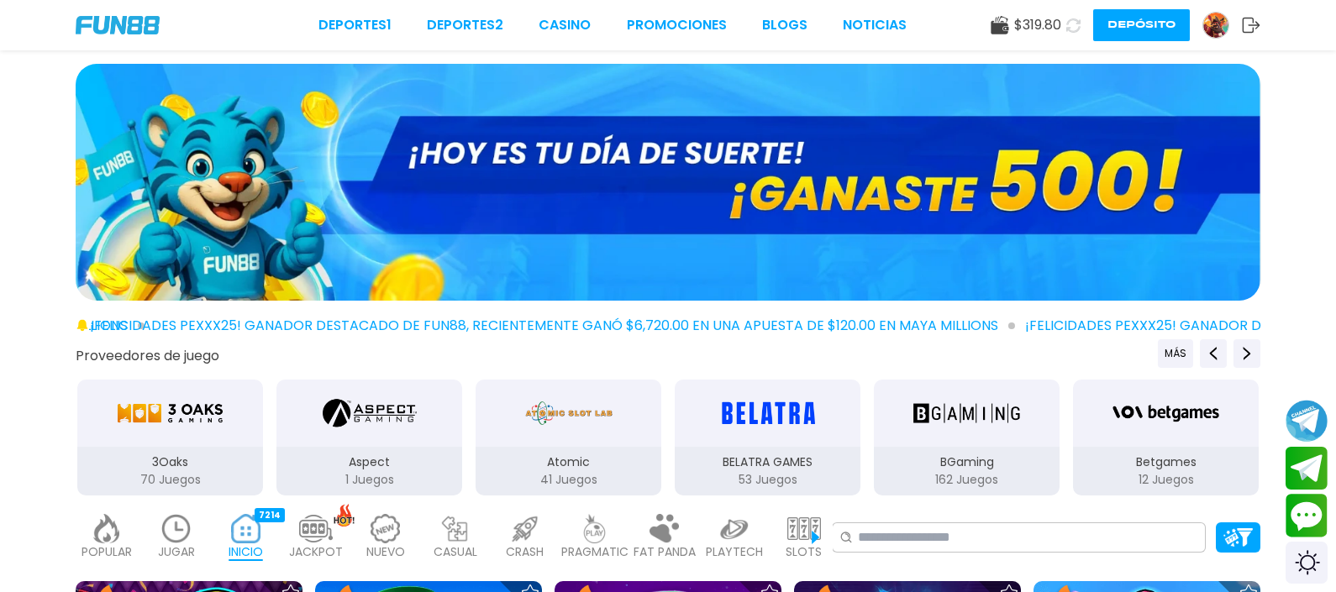
click at [705, 325] on span "¡FELICIDADES pexxx25! GANADOR DESTACADO DE FUN88, RECIENTEMENTE GANÓ $6,720.00 …" at bounding box center [552, 326] width 925 height 20
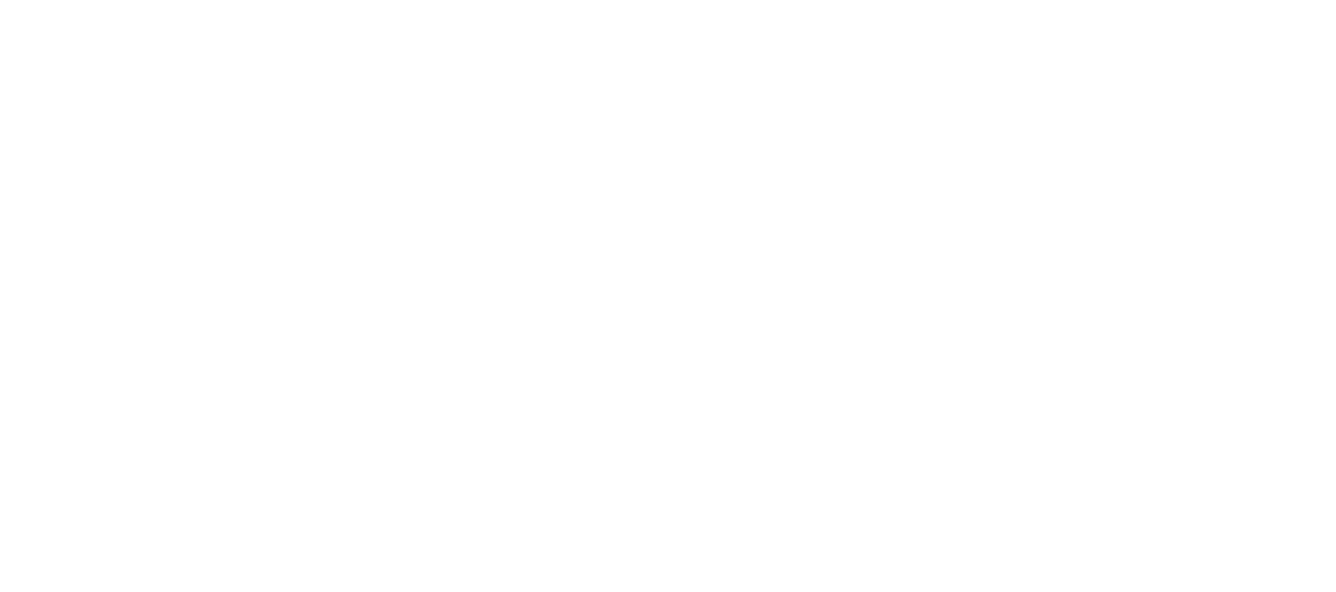
click at [0, 0] on div at bounding box center [0, 0] width 0 height 0
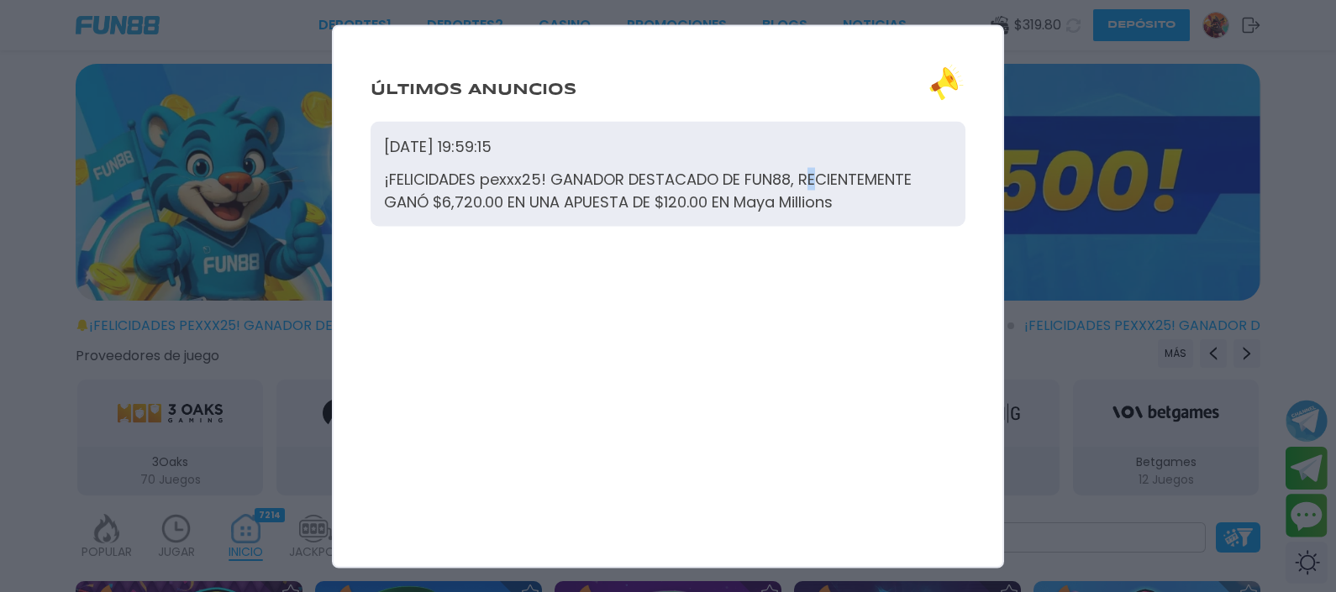
drag, startPoint x: 812, startPoint y: 183, endPoint x: 1000, endPoint y: 149, distance: 191.4
click at [919, 164] on div "[DATE] 19:59:15 ¡FELICIDADES pexxx25! GANADOR DESTACADO DE FUN88, RECIENTEMENTE…" at bounding box center [668, 173] width 595 height 105
click at [1160, 145] on div at bounding box center [668, 296] width 1336 height 592
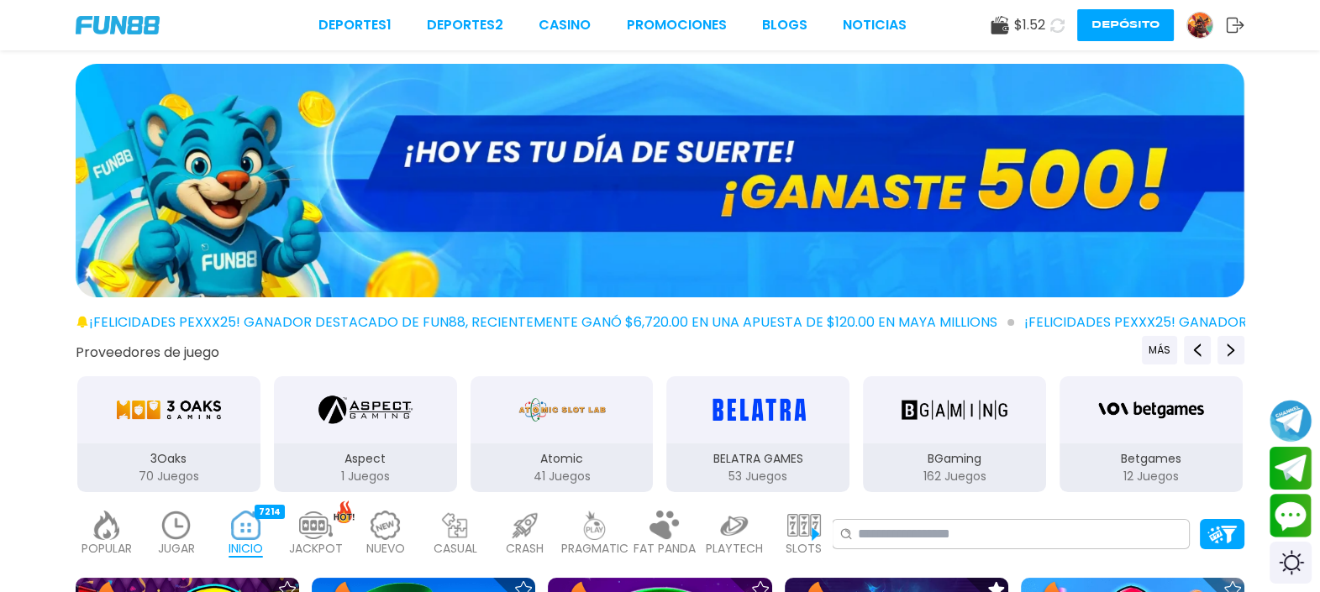
click at [772, 182] on img at bounding box center [660, 181] width 1169 height 234
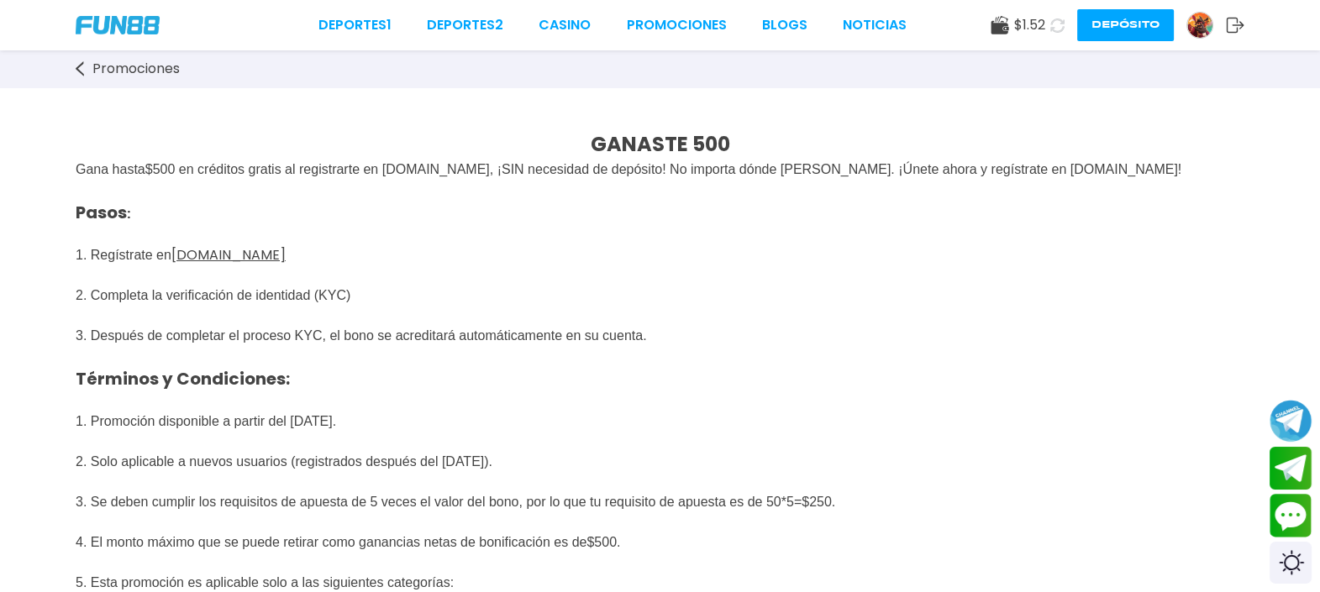
click at [1194, 19] on img at bounding box center [1200, 25] width 25 height 25
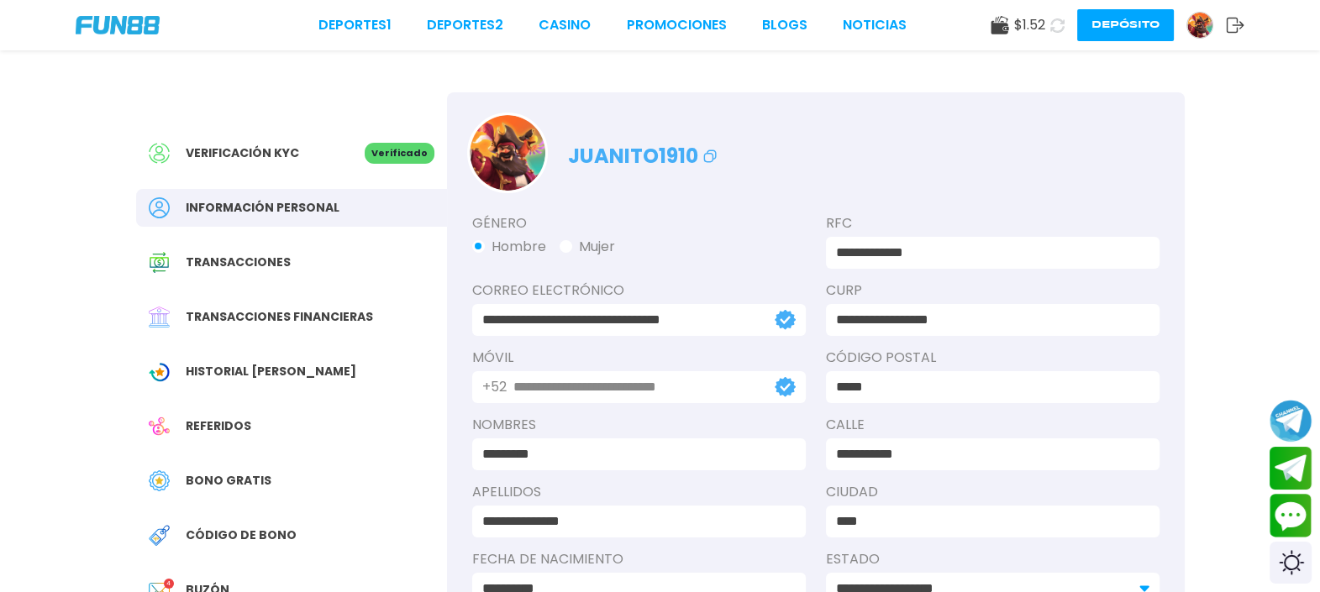
click at [229, 482] on span "Bono Gratis" at bounding box center [229, 481] width 86 height 18
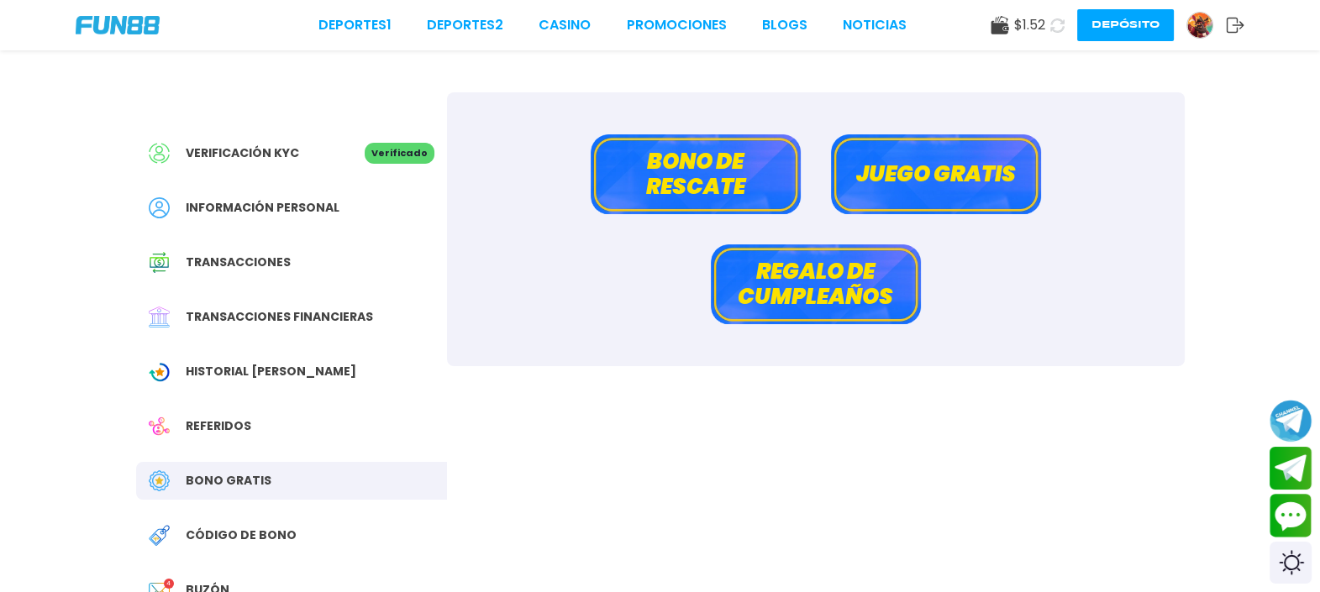
click at [688, 194] on button "Bono de rescate" at bounding box center [696, 174] width 210 height 80
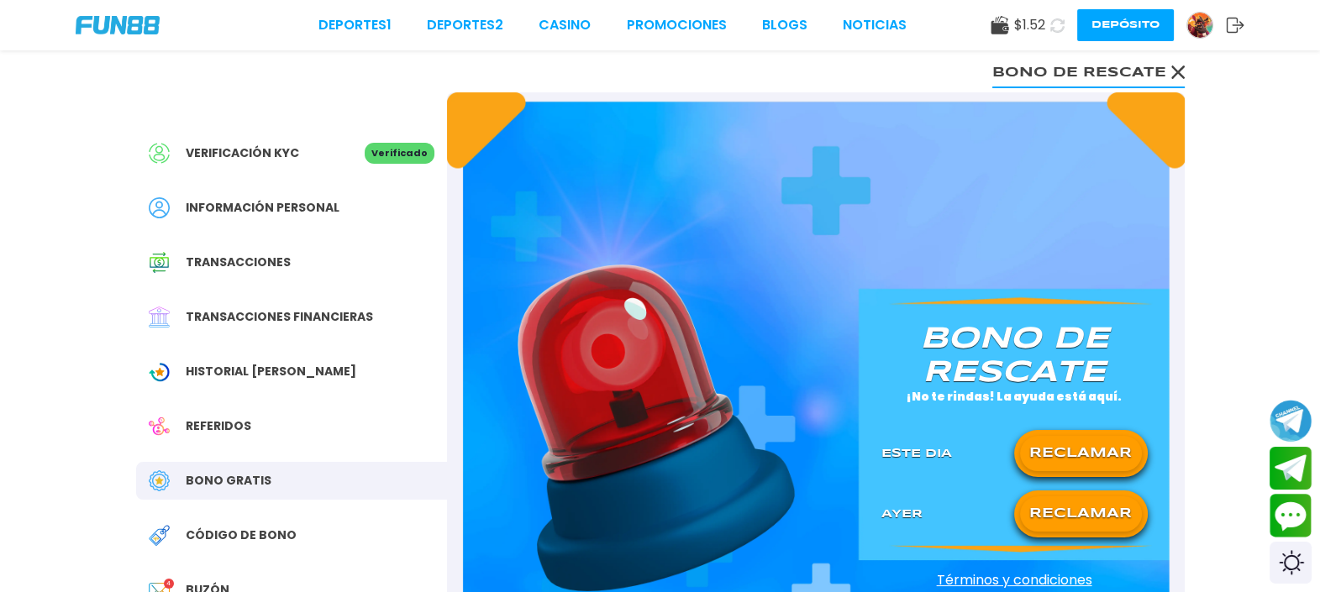
click at [1083, 453] on button "RECLAMAR" at bounding box center [1081, 453] width 122 height 35
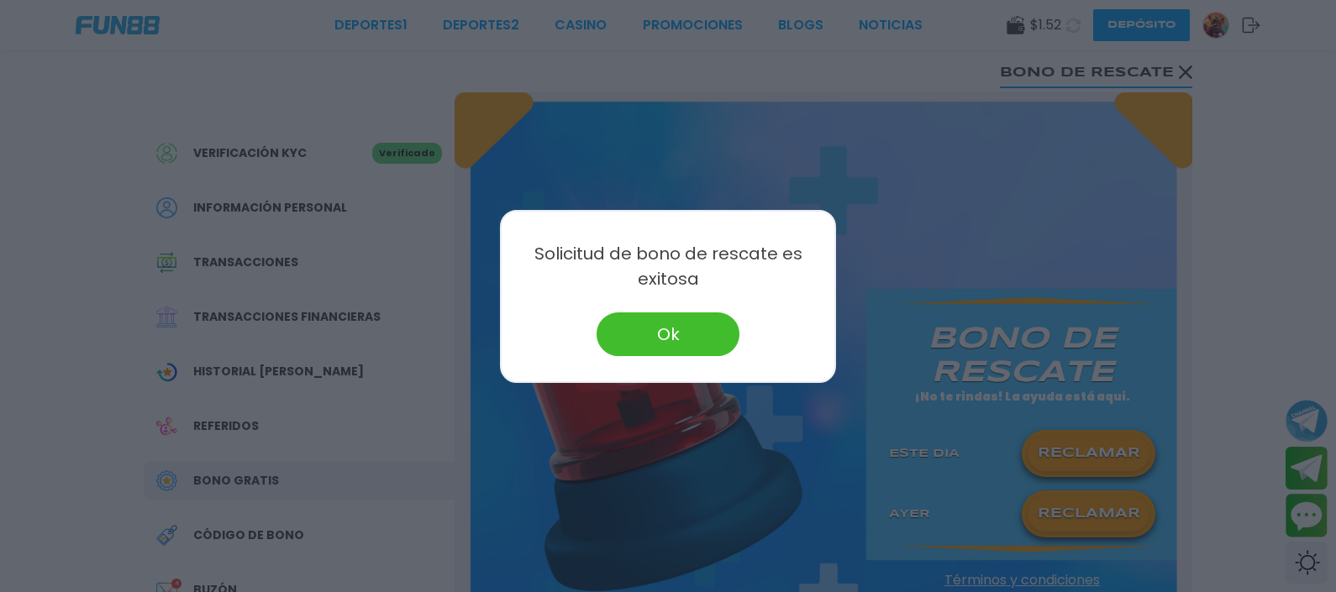
click at [699, 328] on button "Ok" at bounding box center [668, 335] width 143 height 44
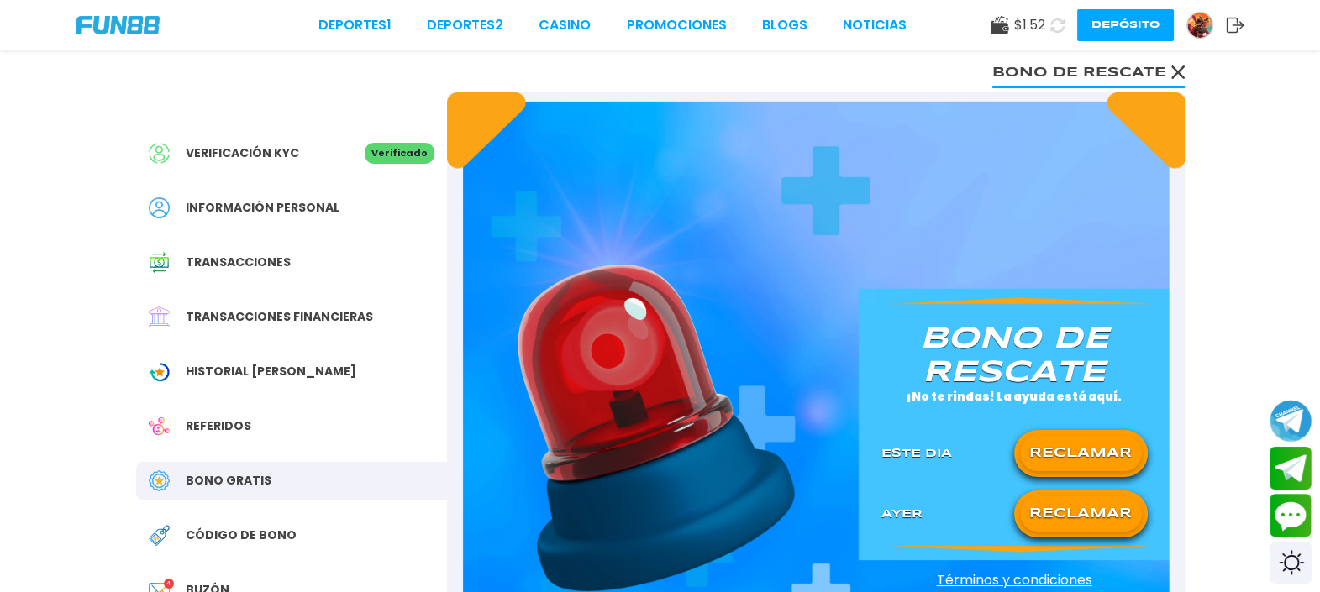
click at [1060, 20] on icon at bounding box center [1057, 25] width 15 height 15
click at [577, 18] on link "CASINO" at bounding box center [557, 25] width 52 height 20
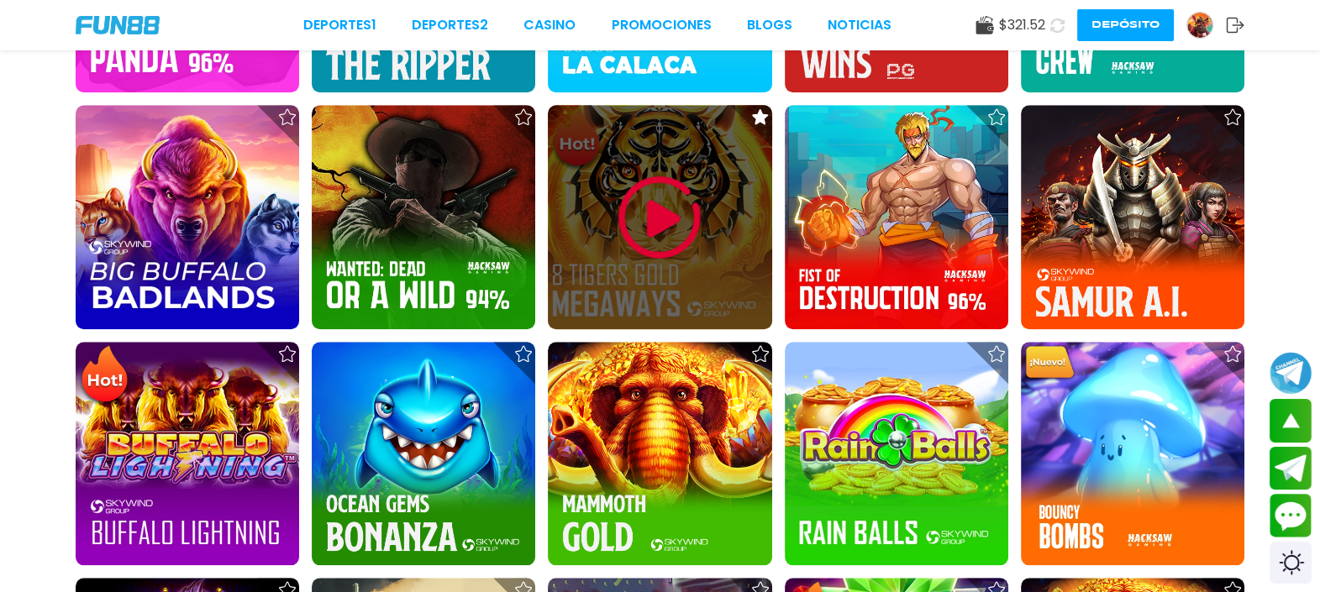
scroll to position [1996, 0]
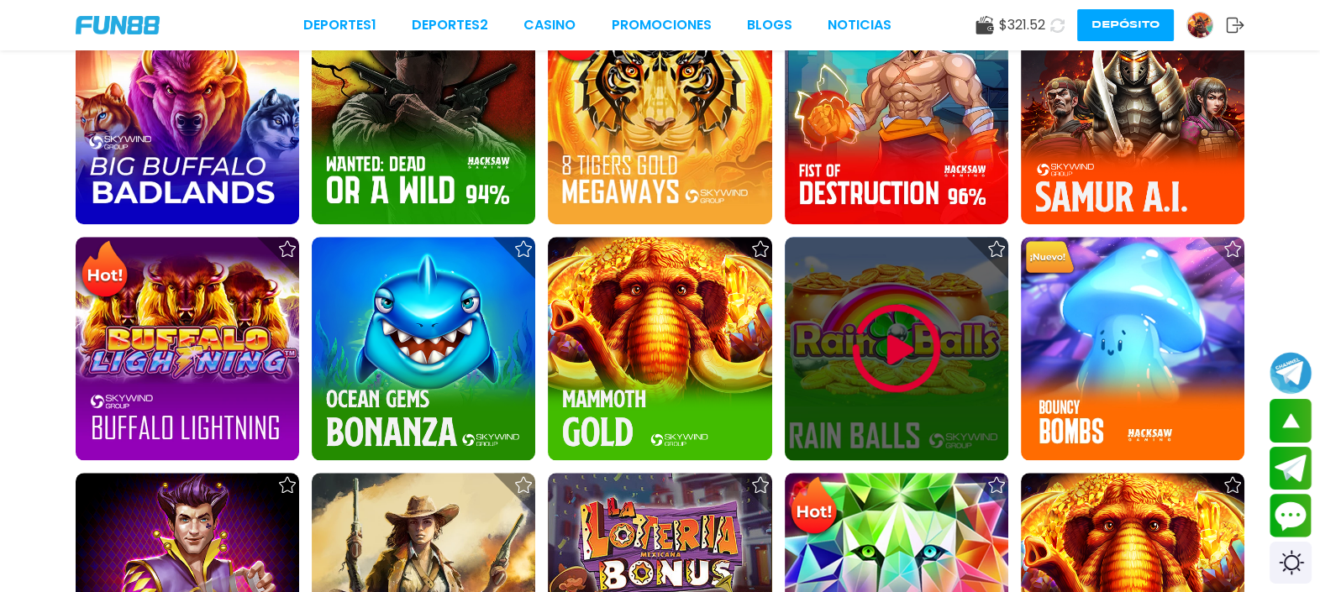
click at [811, 329] on div at bounding box center [897, 349] width 224 height 224
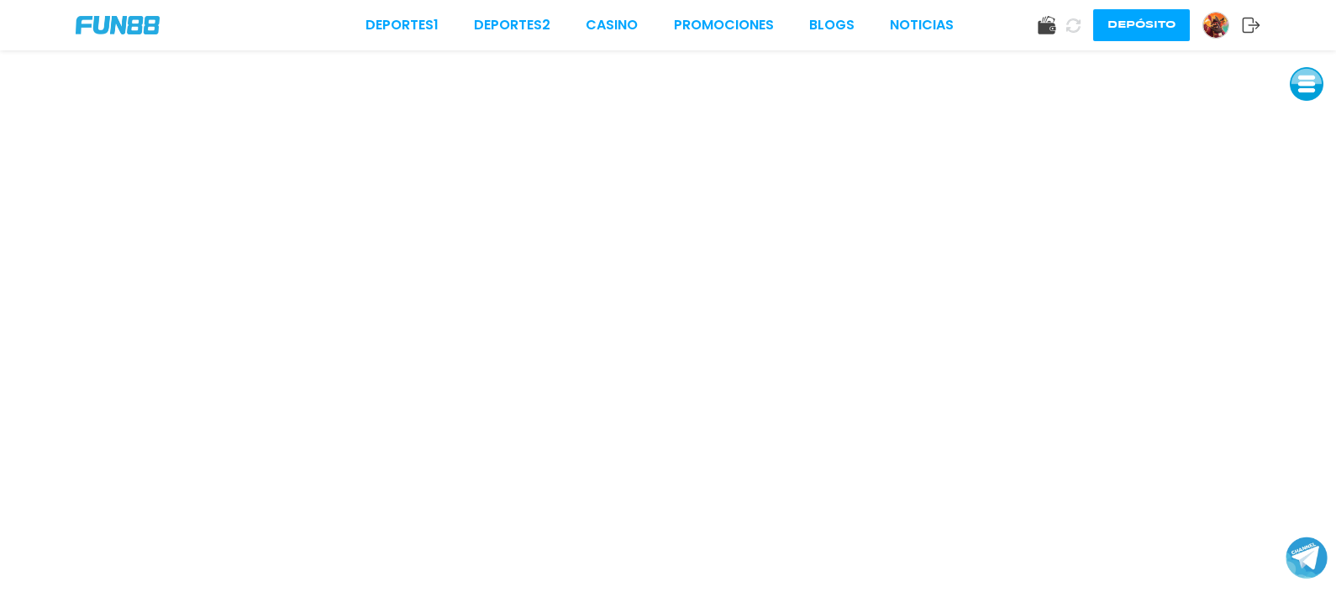
click at [1067, 35] on button at bounding box center [1073, 25] width 24 height 24
click at [1217, 23] on img at bounding box center [1215, 25] width 25 height 25
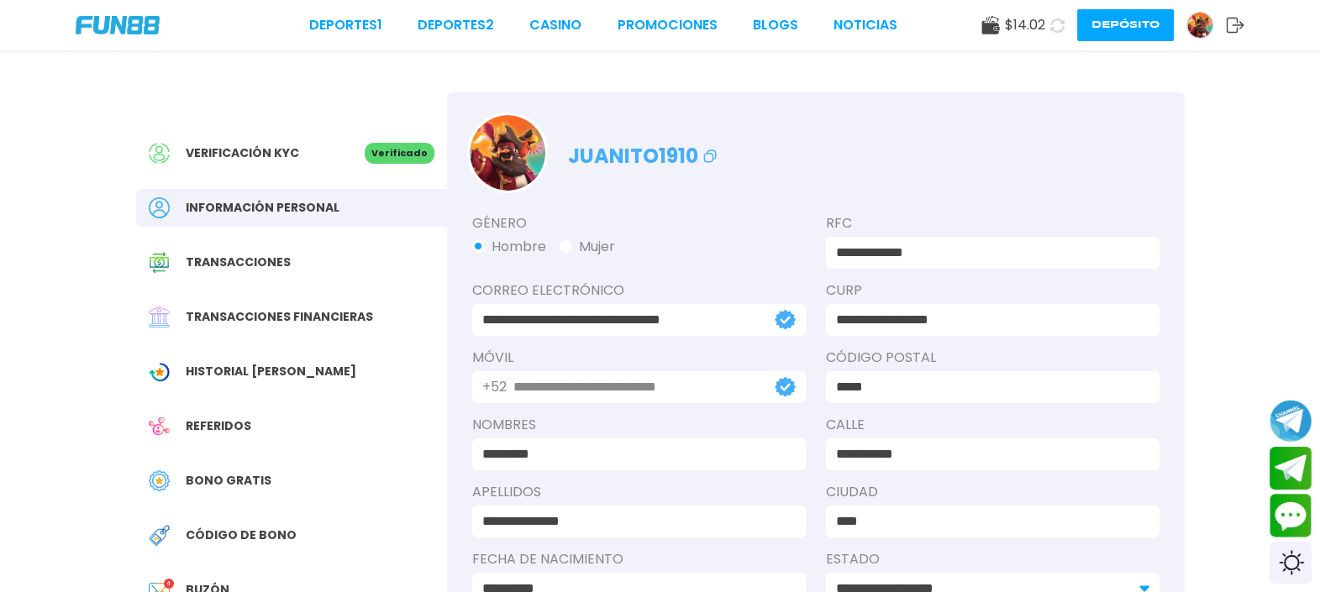
click at [1056, 26] on icon at bounding box center [1058, 25] width 14 height 14
click at [223, 471] on div "Bono Gratis" at bounding box center [291, 481] width 311 height 38
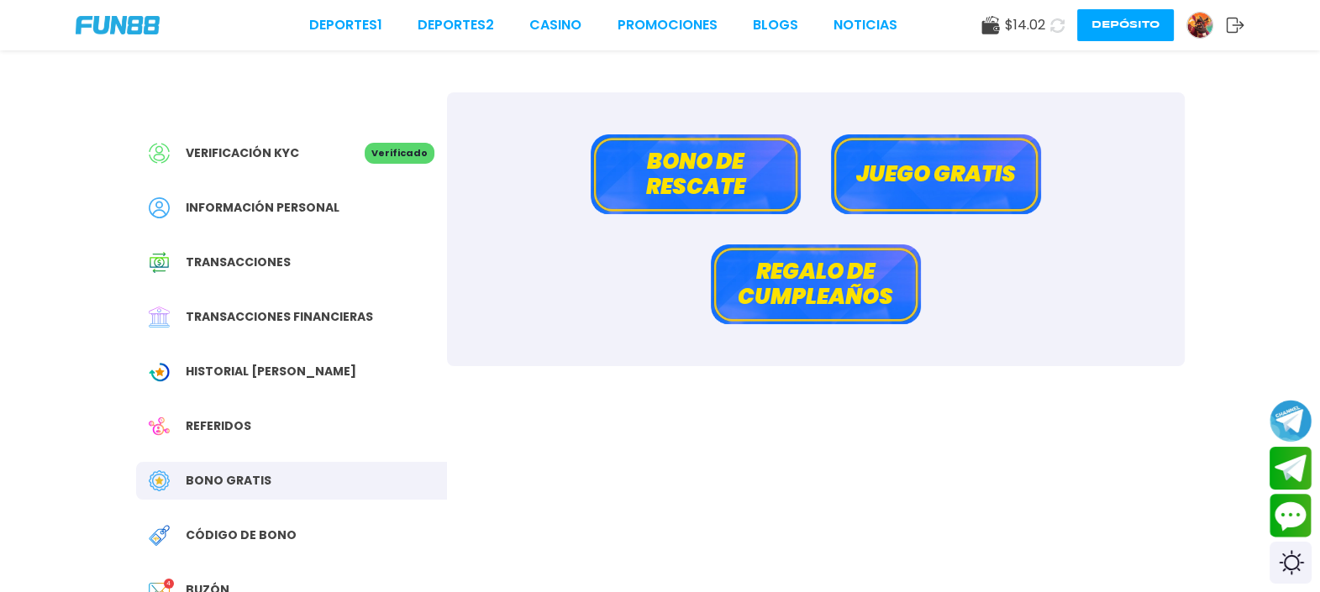
click at [731, 179] on button "Bono de rescate" at bounding box center [696, 174] width 210 height 80
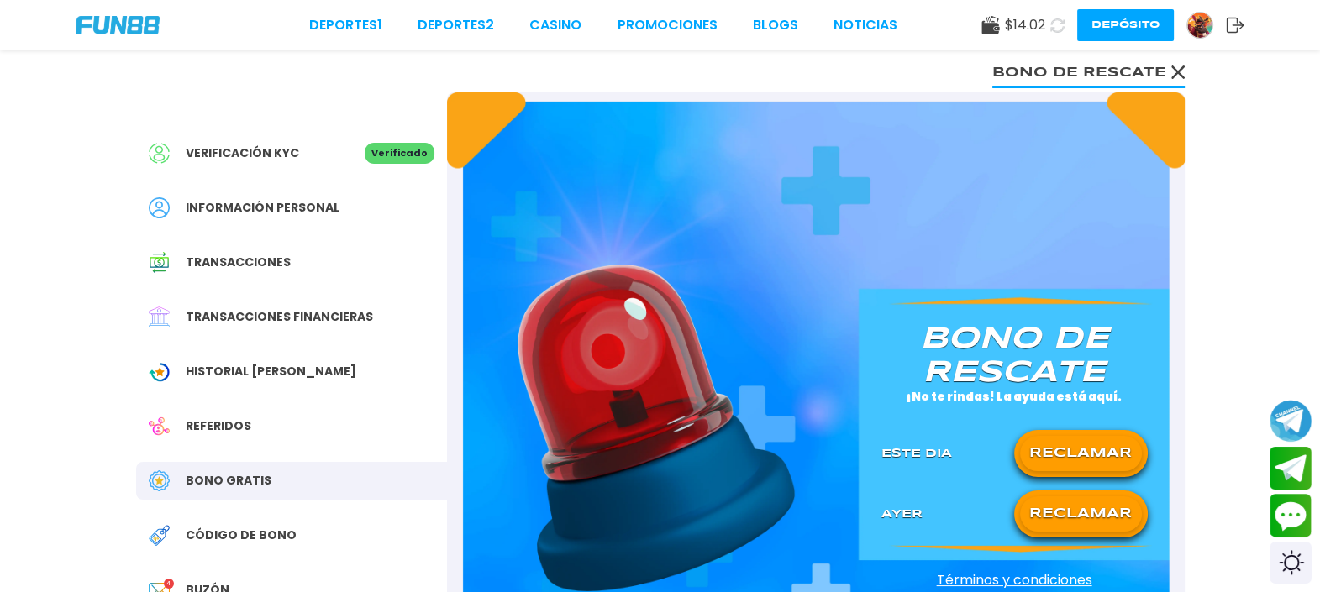
click at [255, 479] on span "Bono Gratis" at bounding box center [229, 481] width 86 height 18
click at [193, 475] on span "Bono Gratis" at bounding box center [229, 481] width 86 height 18
click at [150, 484] on img at bounding box center [159, 481] width 21 height 21
click at [1050, 466] on button "RECLAMAR" at bounding box center [1081, 453] width 122 height 35
click at [1050, 466] on button at bounding box center [1081, 453] width 122 height 35
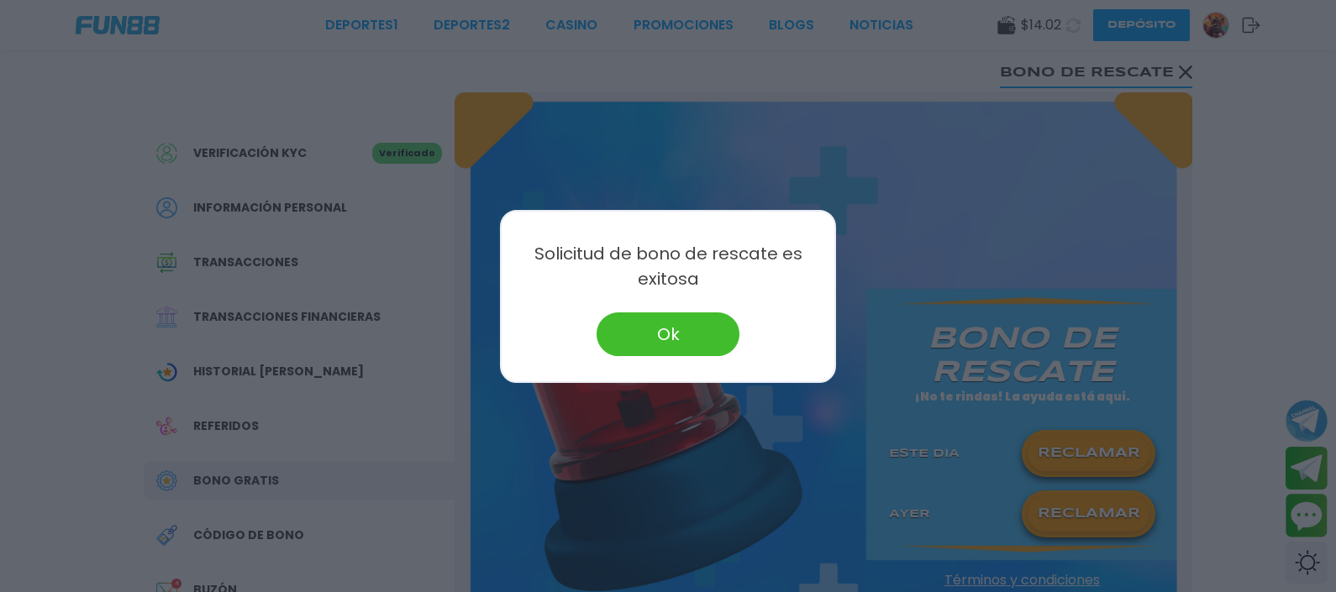
click at [655, 340] on button "Ok" at bounding box center [668, 335] width 143 height 44
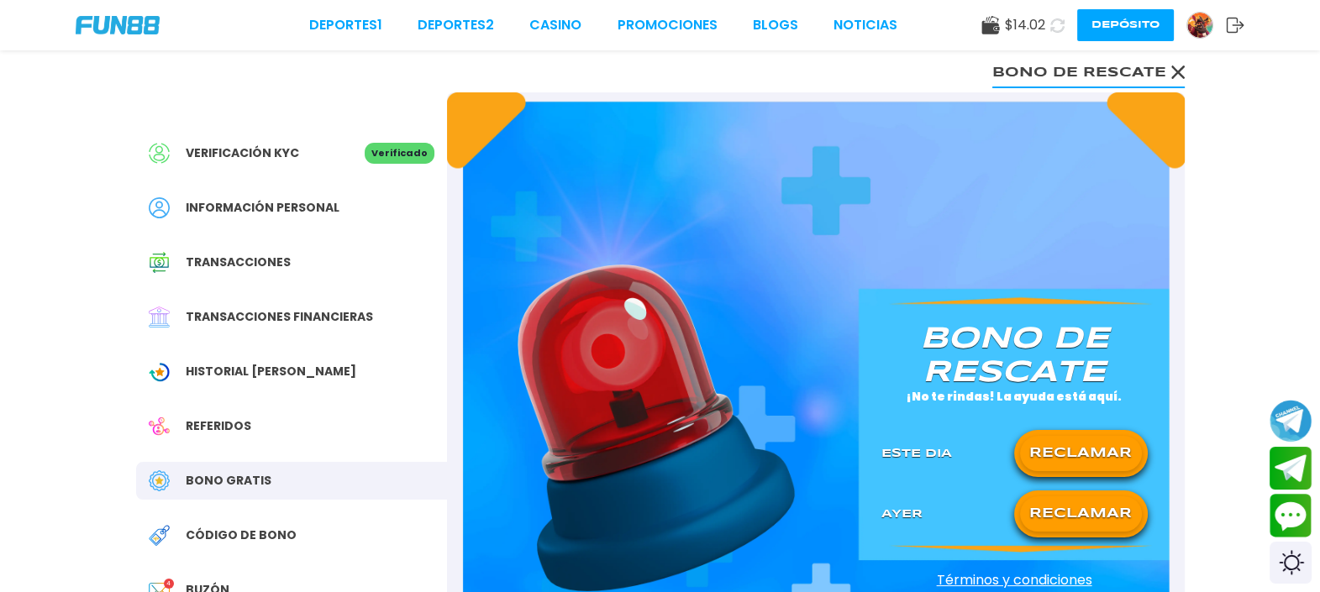
click at [1058, 38] on div "$ 14.02 Depósito" at bounding box center [1113, 25] width 263 height 32
click at [1059, 29] on use at bounding box center [1058, 25] width 14 height 14
click at [552, 16] on div "Deportes 1 Deportes 2 CASINO Promociones BLOGS NOTICIAS $ 29.02 Depósito" at bounding box center [660, 25] width 1320 height 50
click at [555, 27] on link "CASINO" at bounding box center [554, 25] width 52 height 20
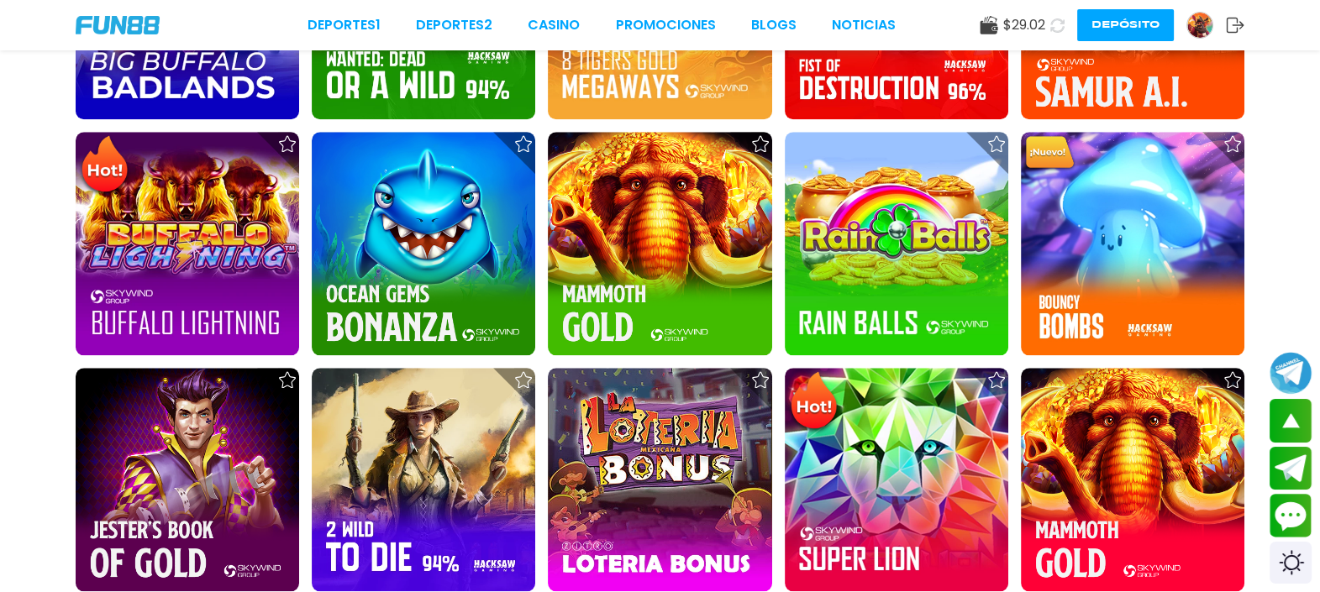
scroll to position [2416, 0]
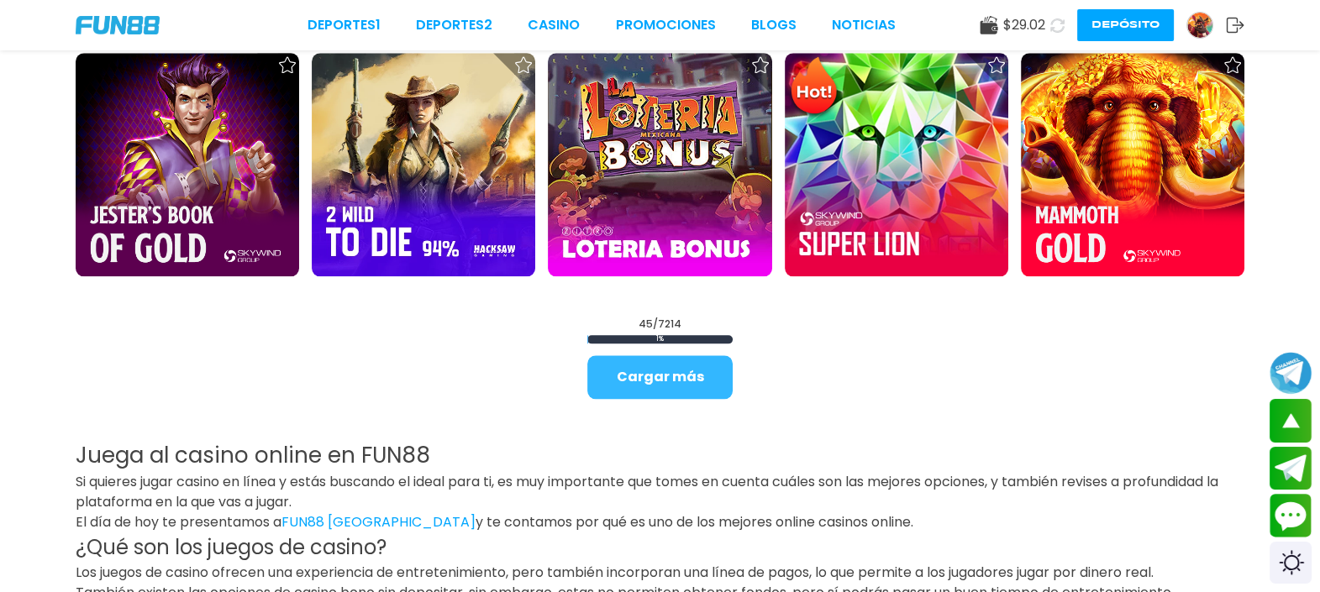
click at [611, 381] on button "Cargar más" at bounding box center [659, 377] width 145 height 44
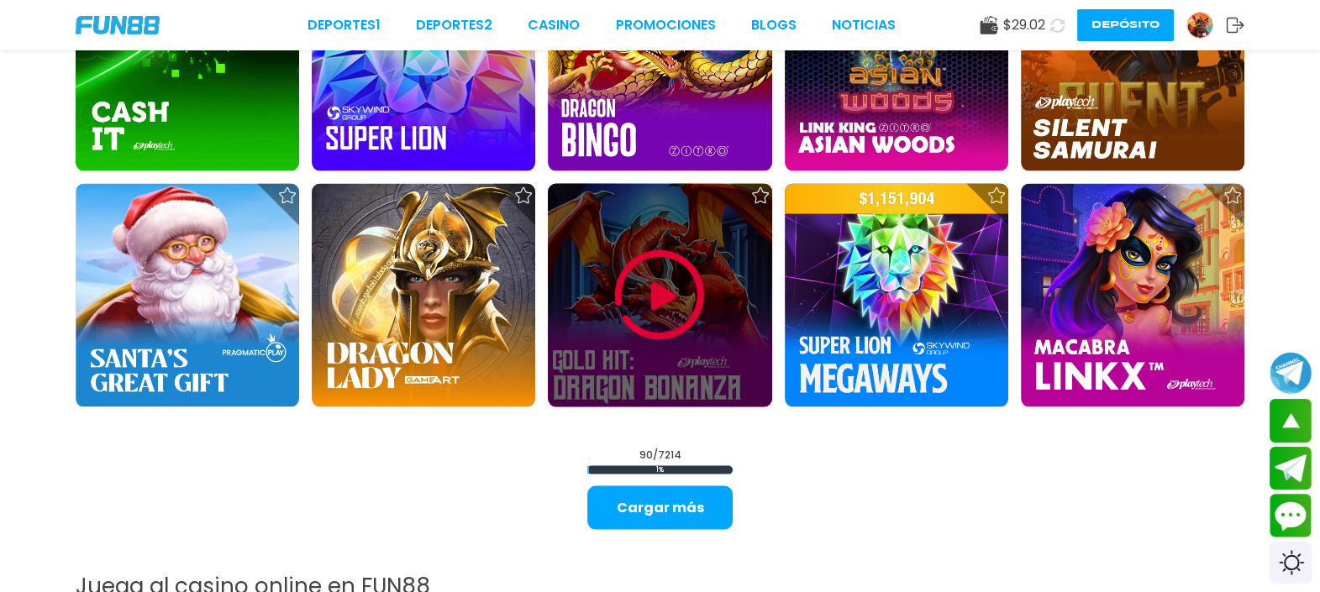
scroll to position [4517, 0]
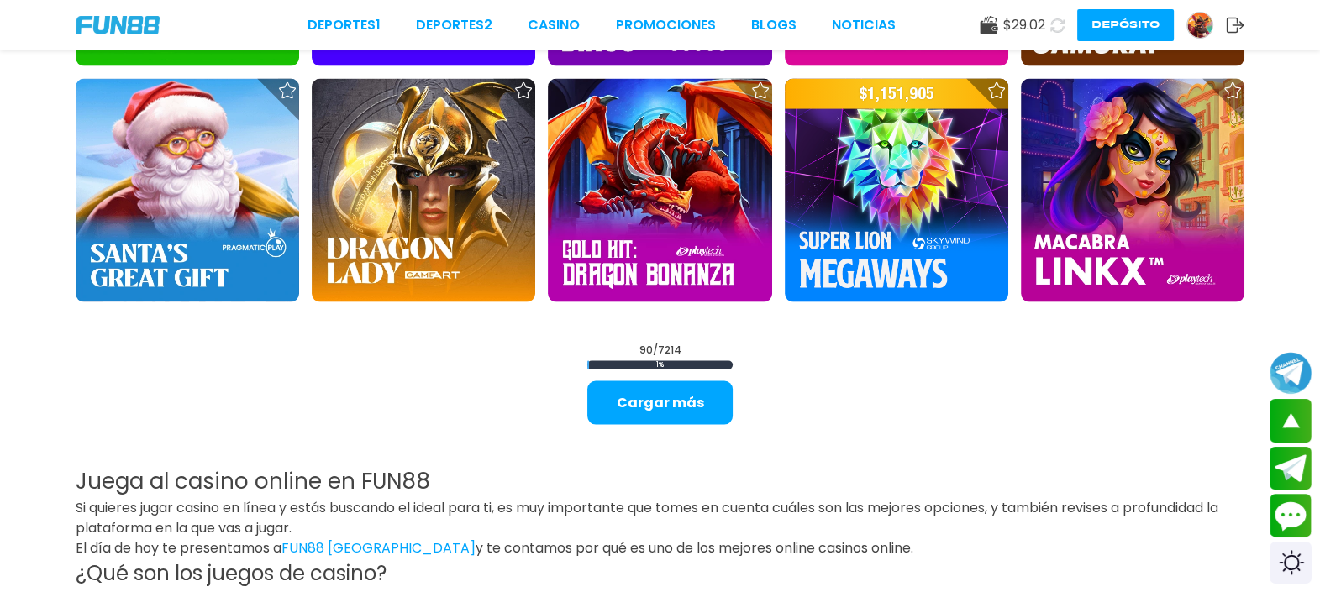
click at [617, 389] on button "Cargar más" at bounding box center [659, 404] width 145 height 44
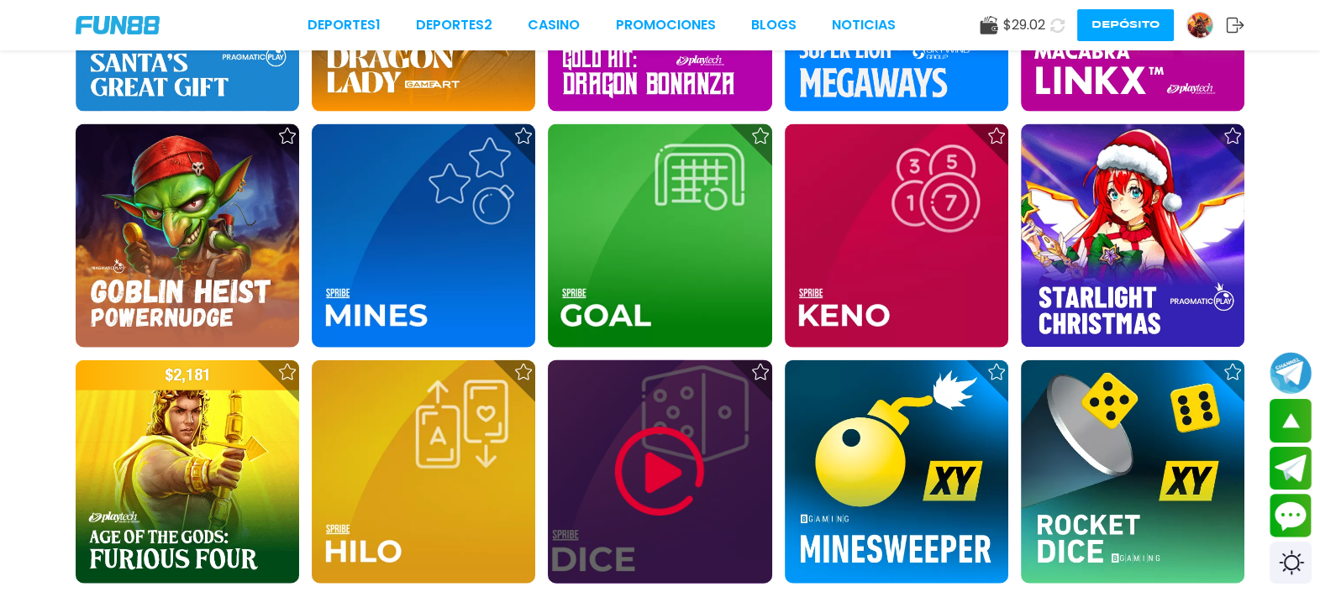
scroll to position [4727, 0]
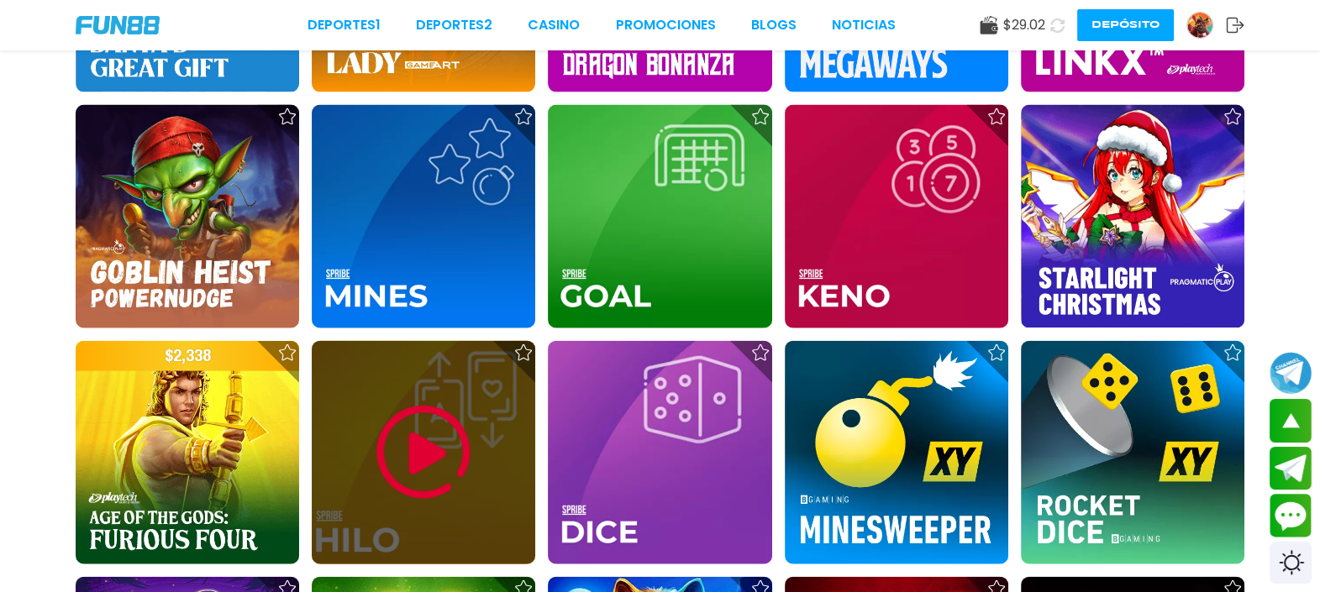
click at [450, 466] on img at bounding box center [423, 453] width 101 height 101
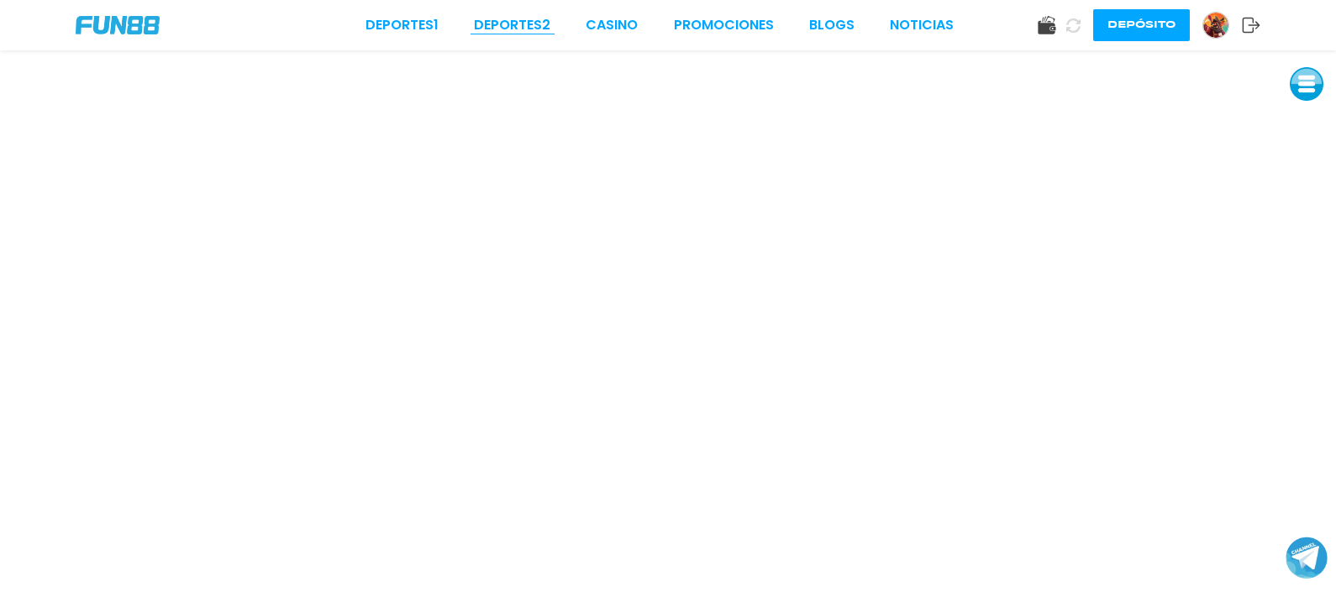
drag, startPoint x: 456, startPoint y: 29, endPoint x: 507, endPoint y: 22, distance: 51.0
click at [500, 24] on div "Deportes 1 Deportes 2 CASINO Promociones BLOGS NOTICIAS" at bounding box center [660, 25] width 588 height 20
drag, startPoint x: 507, startPoint y: 22, endPoint x: 608, endPoint y: 6, distance: 102.9
click at [603, 8] on div "Deportes 1 Deportes 2 CASINO Promociones BLOGS NOTICIAS Depósito" at bounding box center [668, 25] width 1336 height 50
drag, startPoint x: 608, startPoint y: 6, endPoint x: 685, endPoint y: 12, distance: 76.7
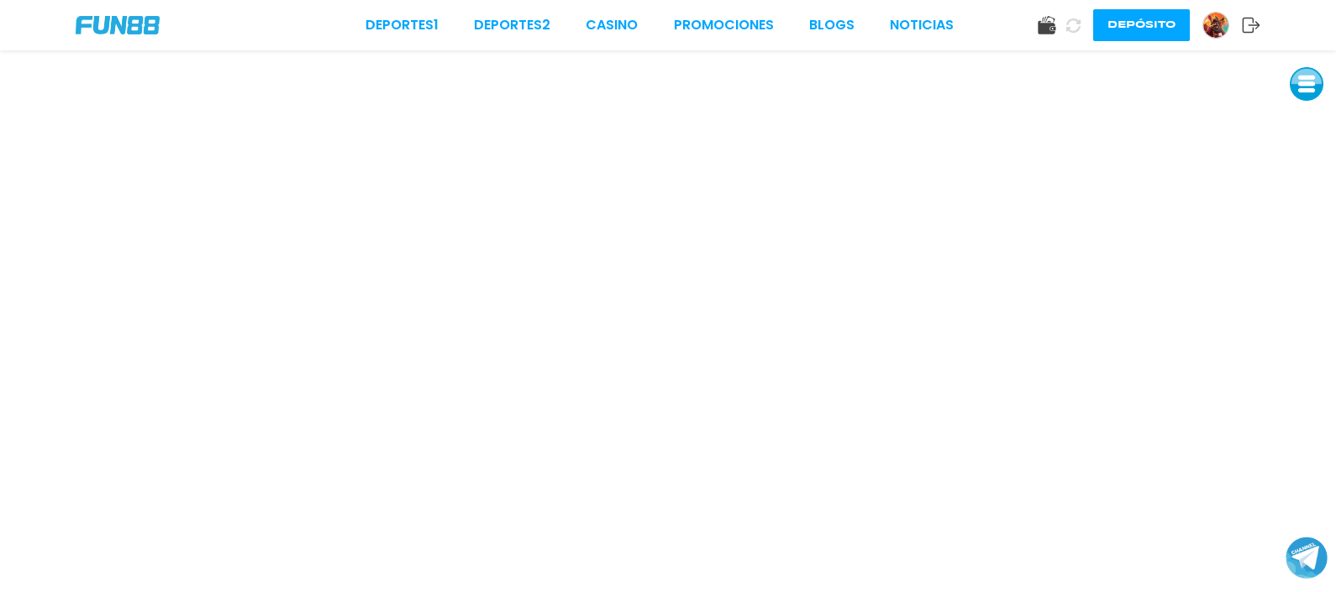
click at [696, 13] on div "Deportes 1 Deportes 2 CASINO Promociones BLOGS NOTICIAS Depósito" at bounding box center [668, 25] width 1336 height 50
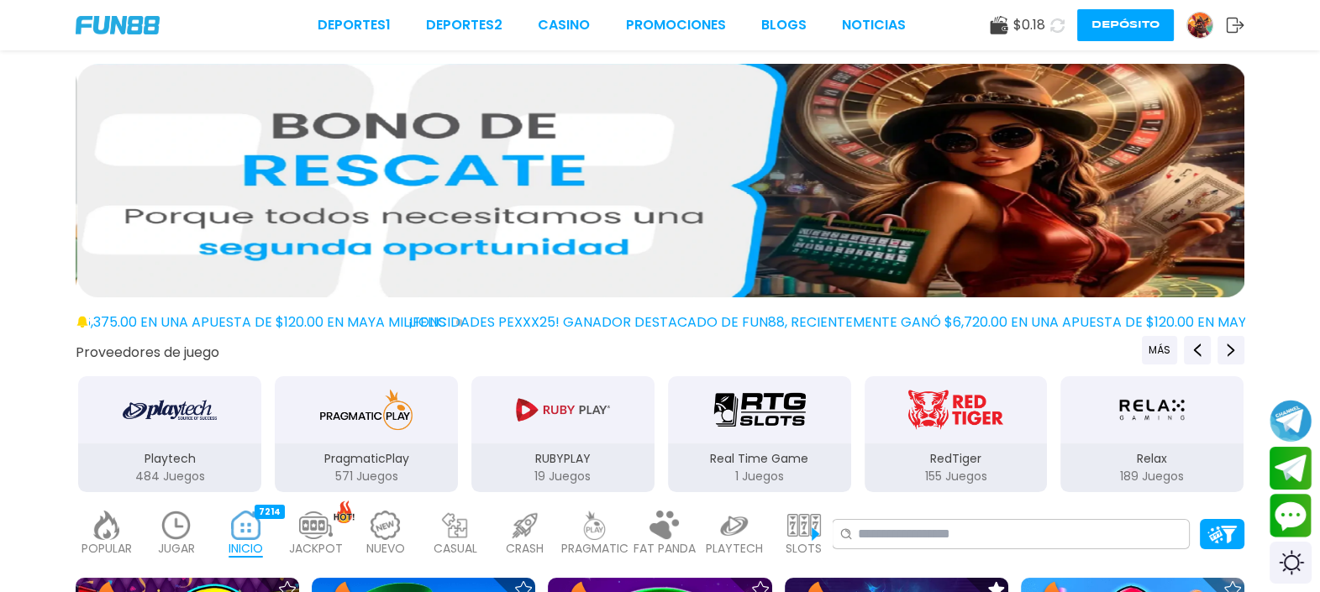
click at [1209, 22] on img at bounding box center [1200, 25] width 25 height 25
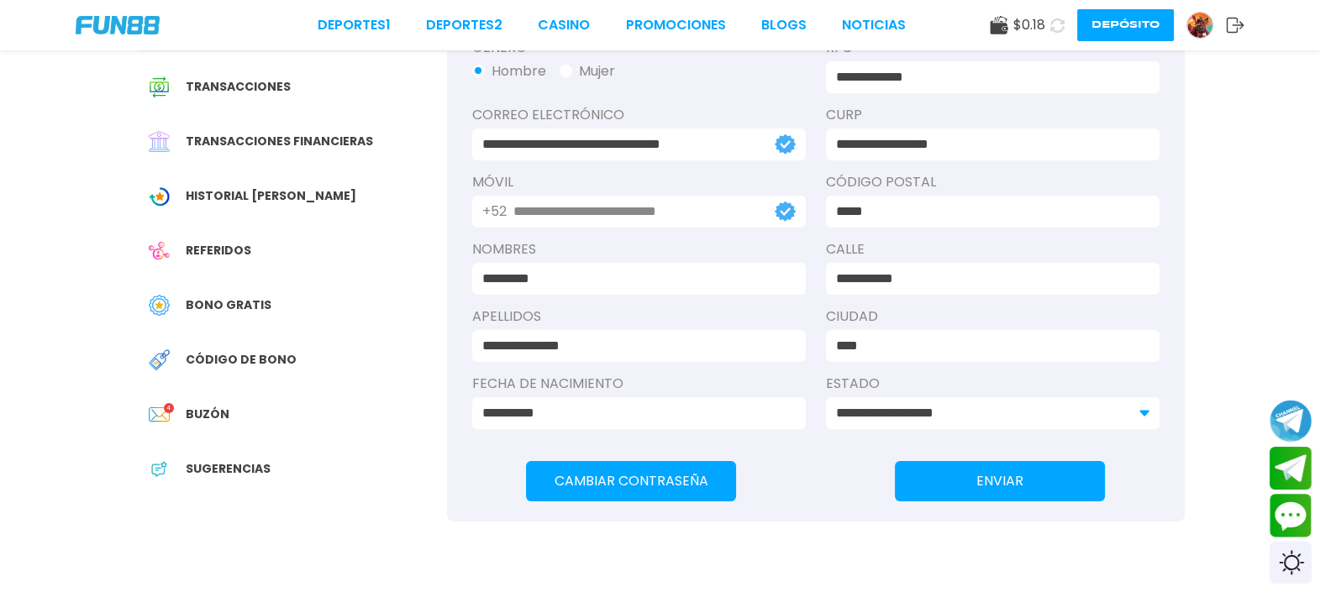
scroll to position [209, 0]
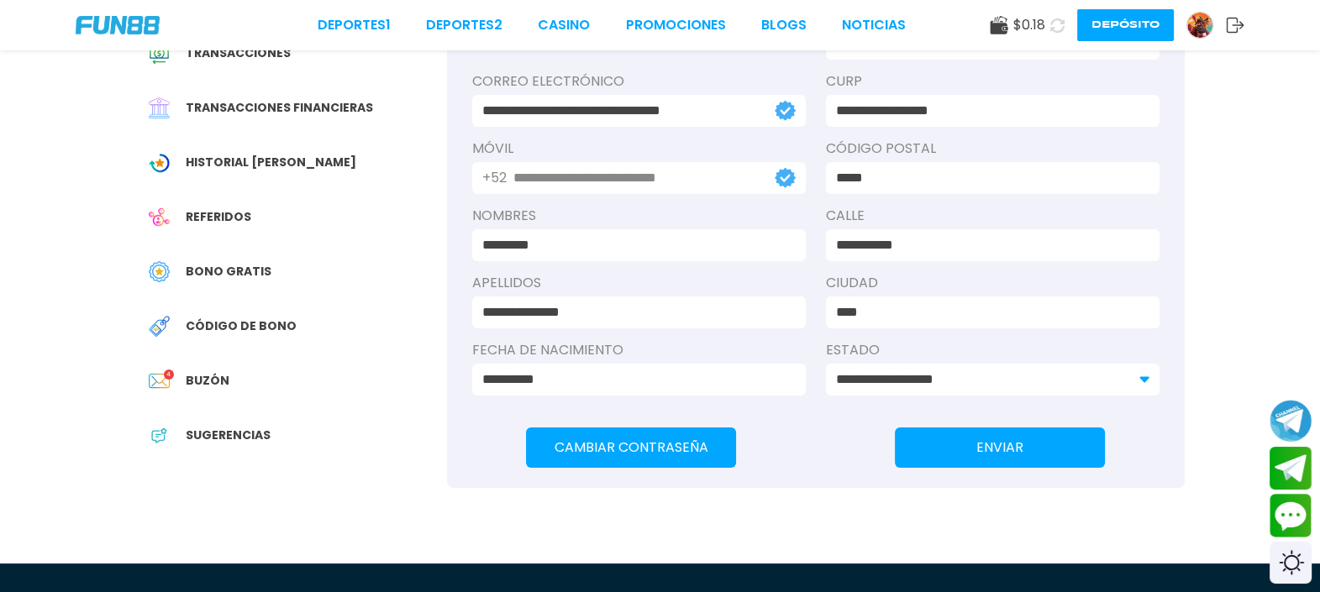
click at [240, 275] on span "Bono Gratis" at bounding box center [229, 272] width 86 height 18
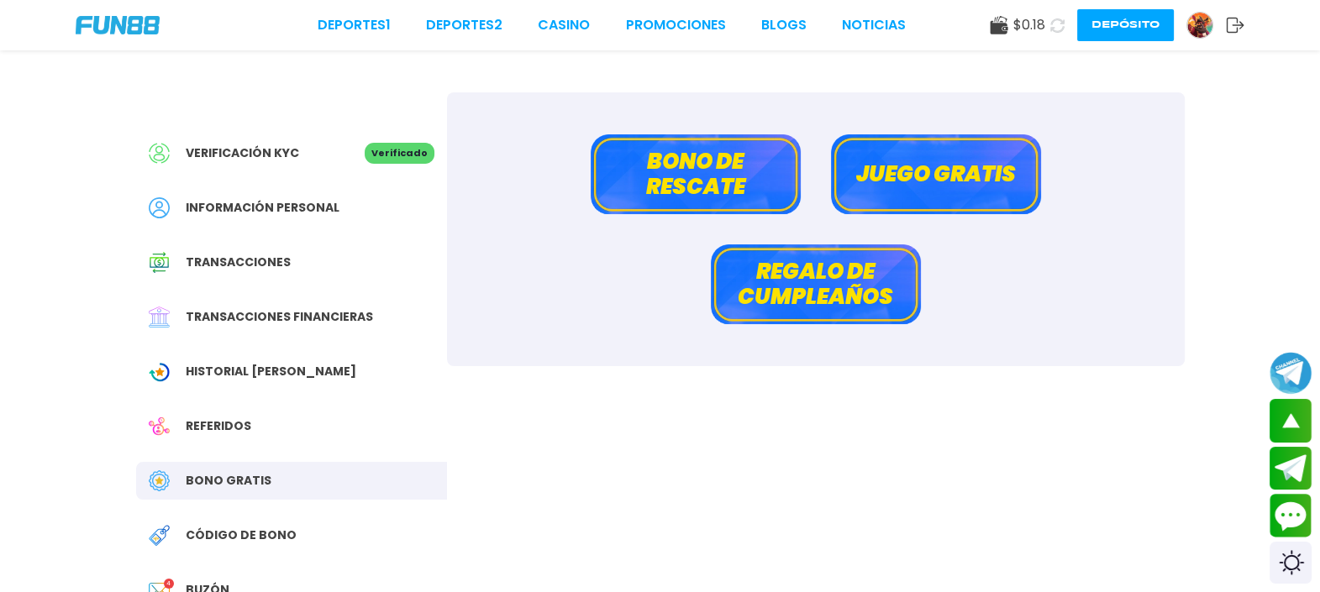
click at [665, 162] on button "Bono de rescate" at bounding box center [696, 174] width 210 height 80
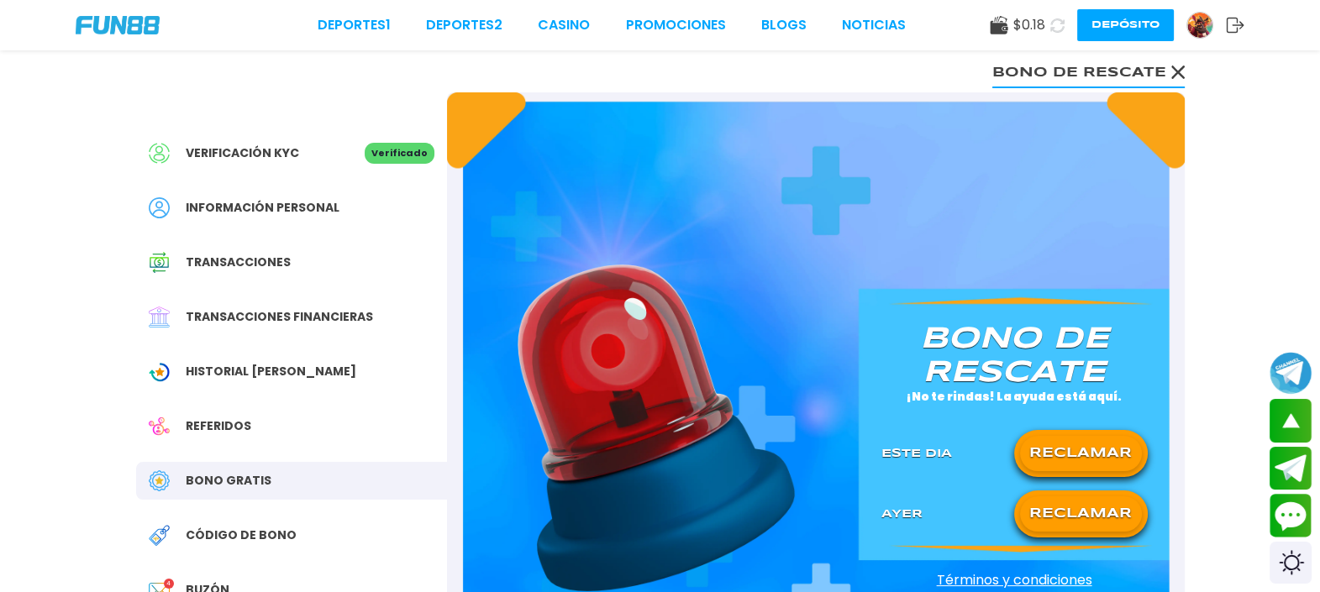
click at [1100, 517] on button "RECLAMAR" at bounding box center [1081, 514] width 122 height 35
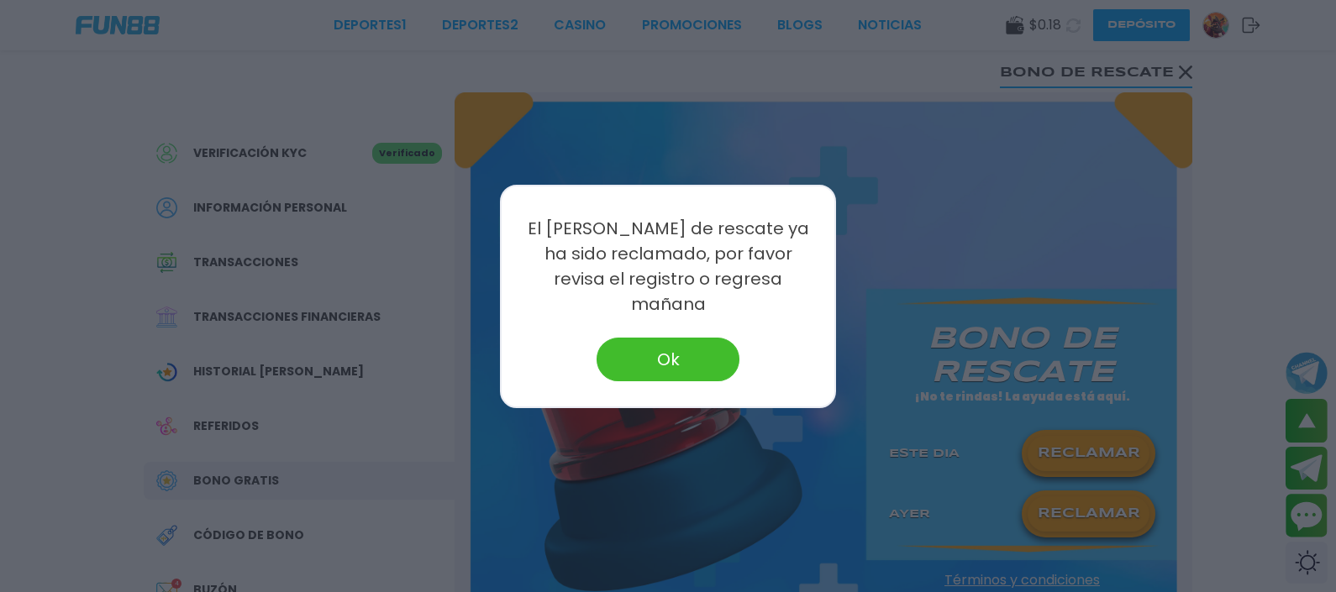
click at [661, 340] on button "Ok" at bounding box center [668, 360] width 143 height 44
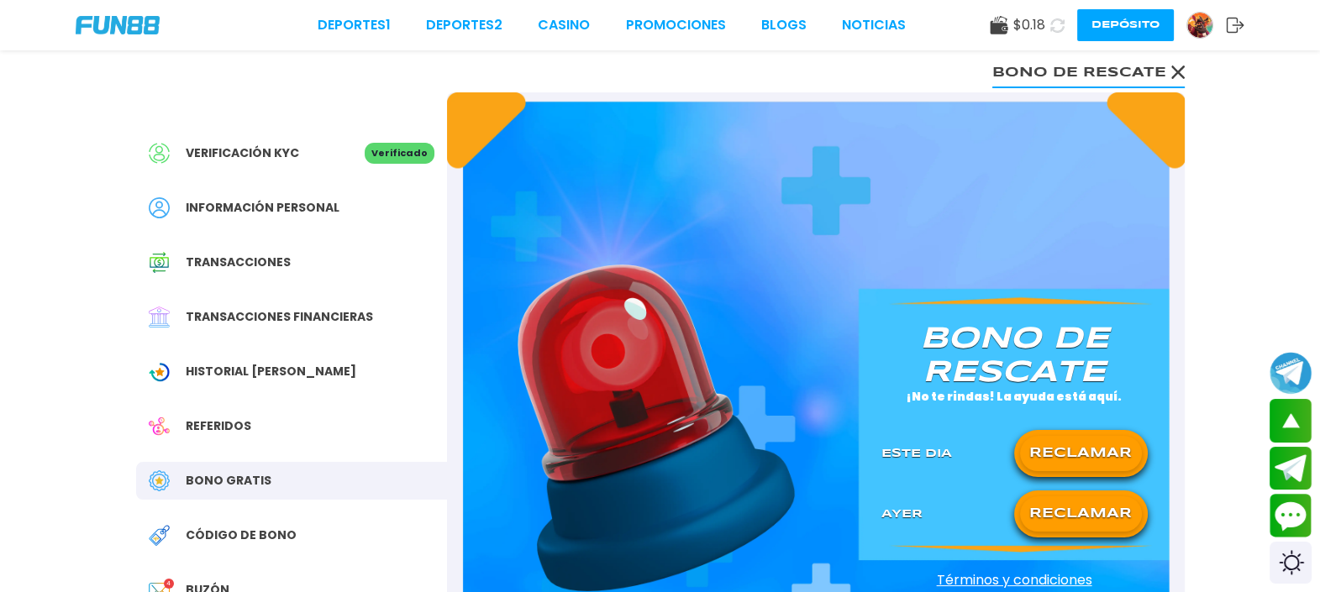
click at [279, 323] on span "Transacciones financieras" at bounding box center [279, 317] width 187 height 18
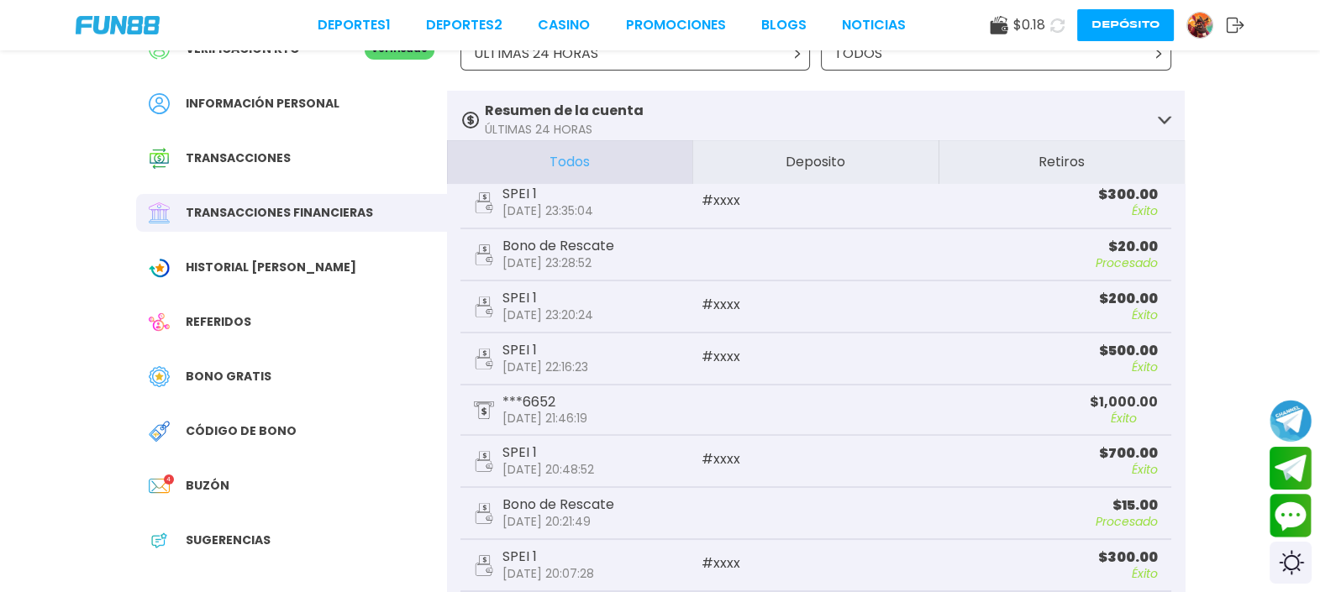
scroll to position [104, 0]
